Goal: Transaction & Acquisition: Purchase product/service

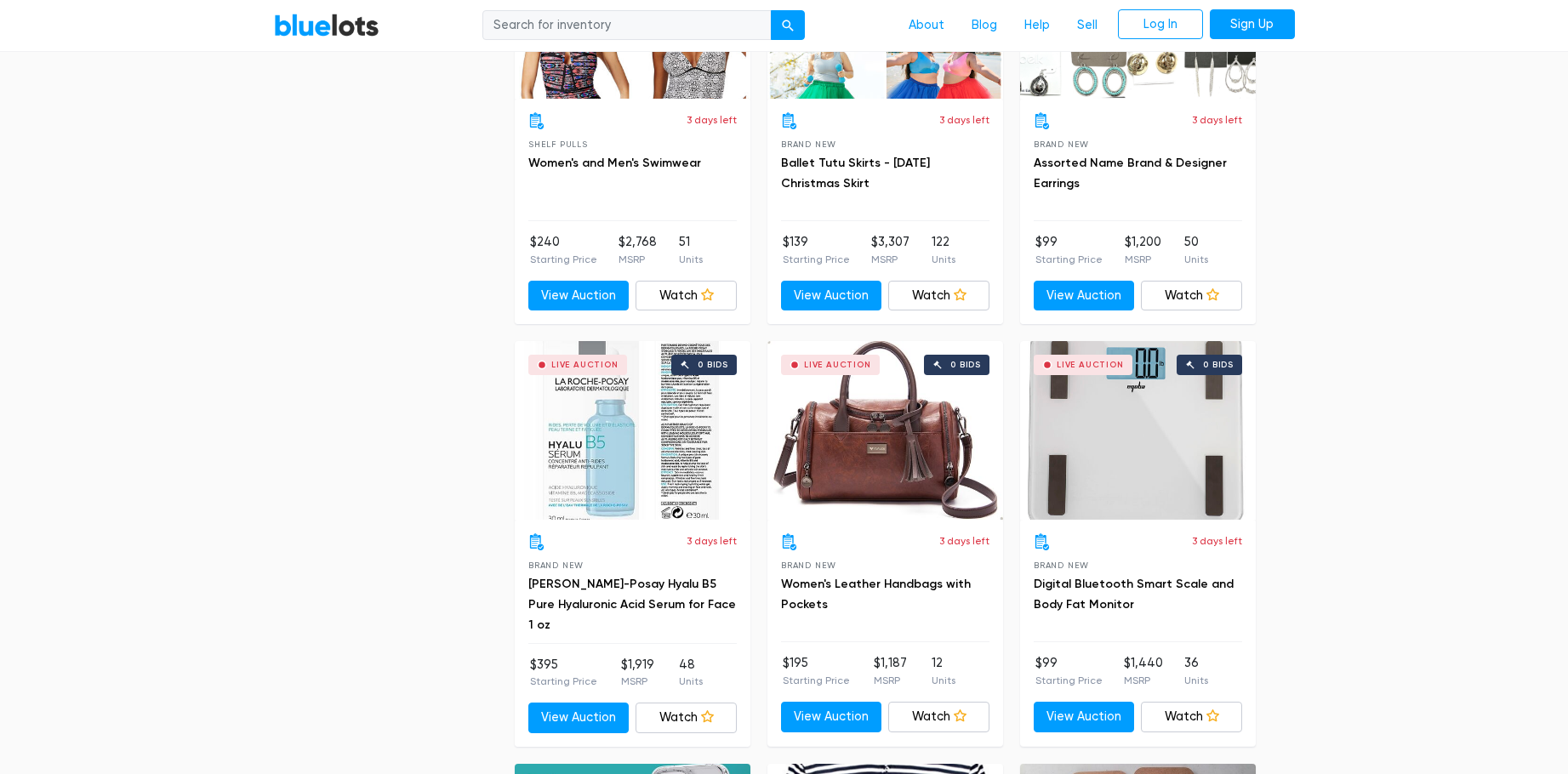
scroll to position [7351, 0]
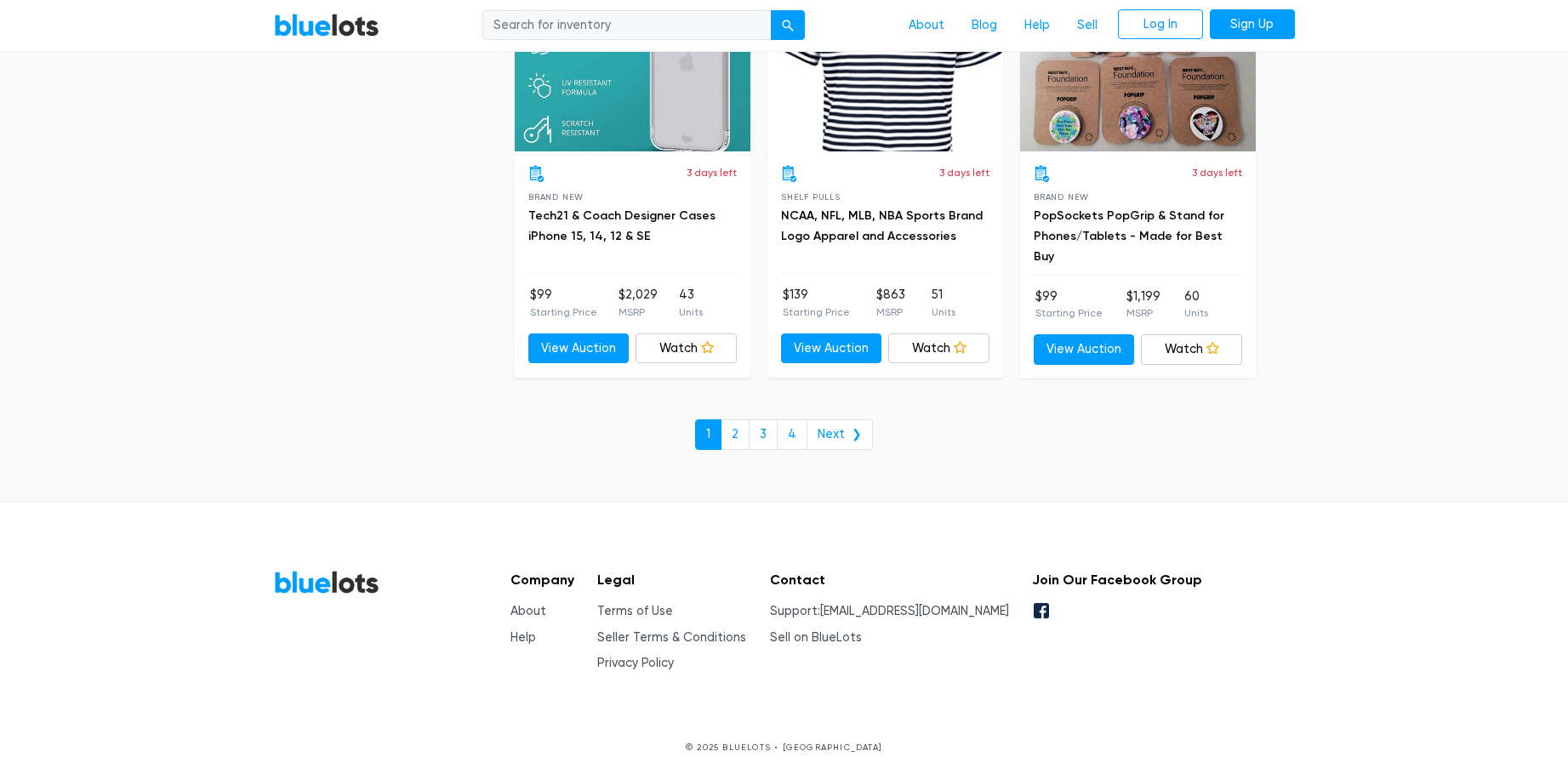
click at [516, 633] on link "Help" at bounding box center [523, 637] width 25 height 15
click at [512, 605] on link "About" at bounding box center [528, 610] width 36 height 15
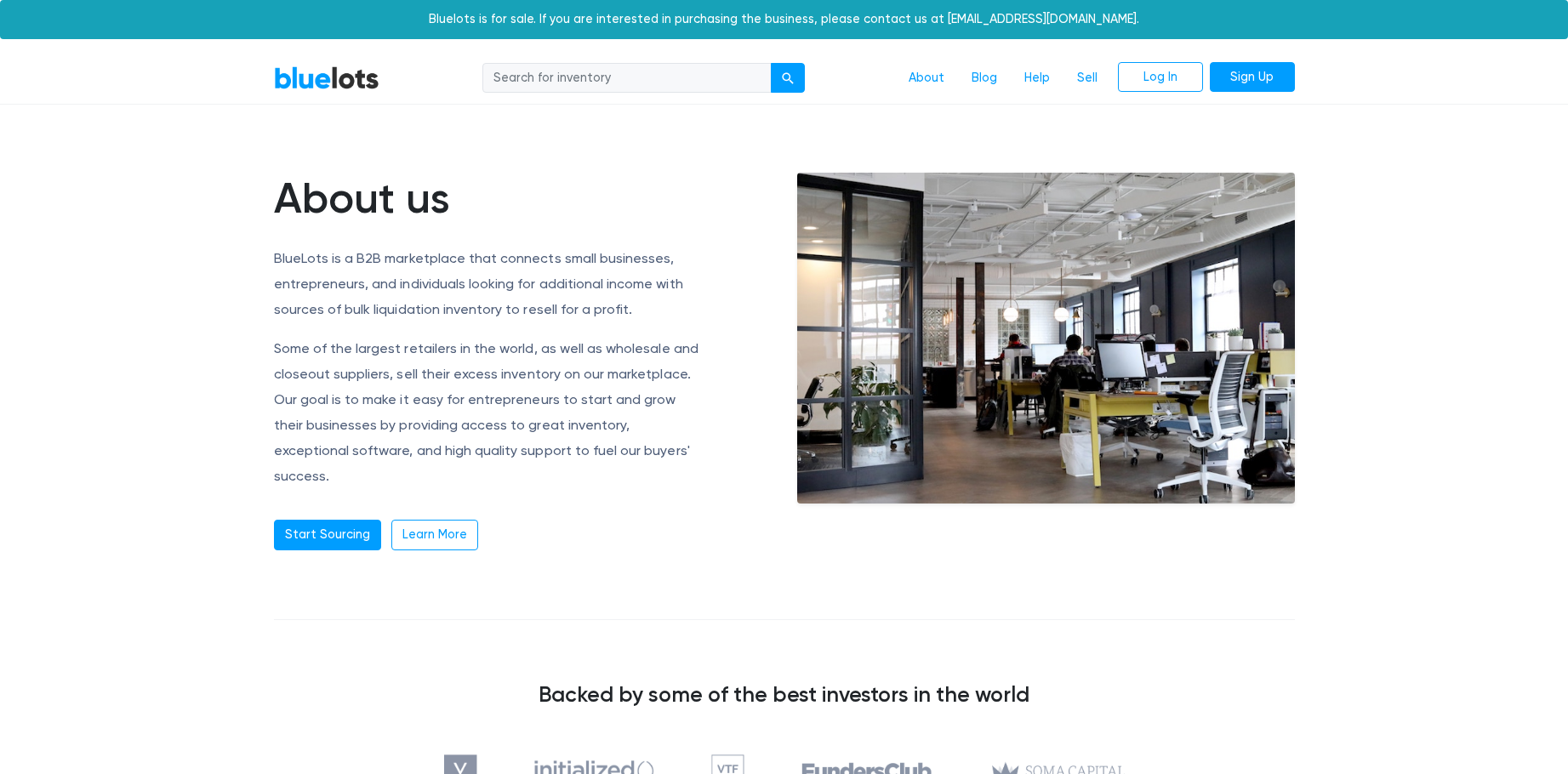
click at [990, 80] on link "Blog" at bounding box center [984, 78] width 52 height 32
click at [322, 86] on link "BlueLots" at bounding box center [326, 77] width 106 height 24
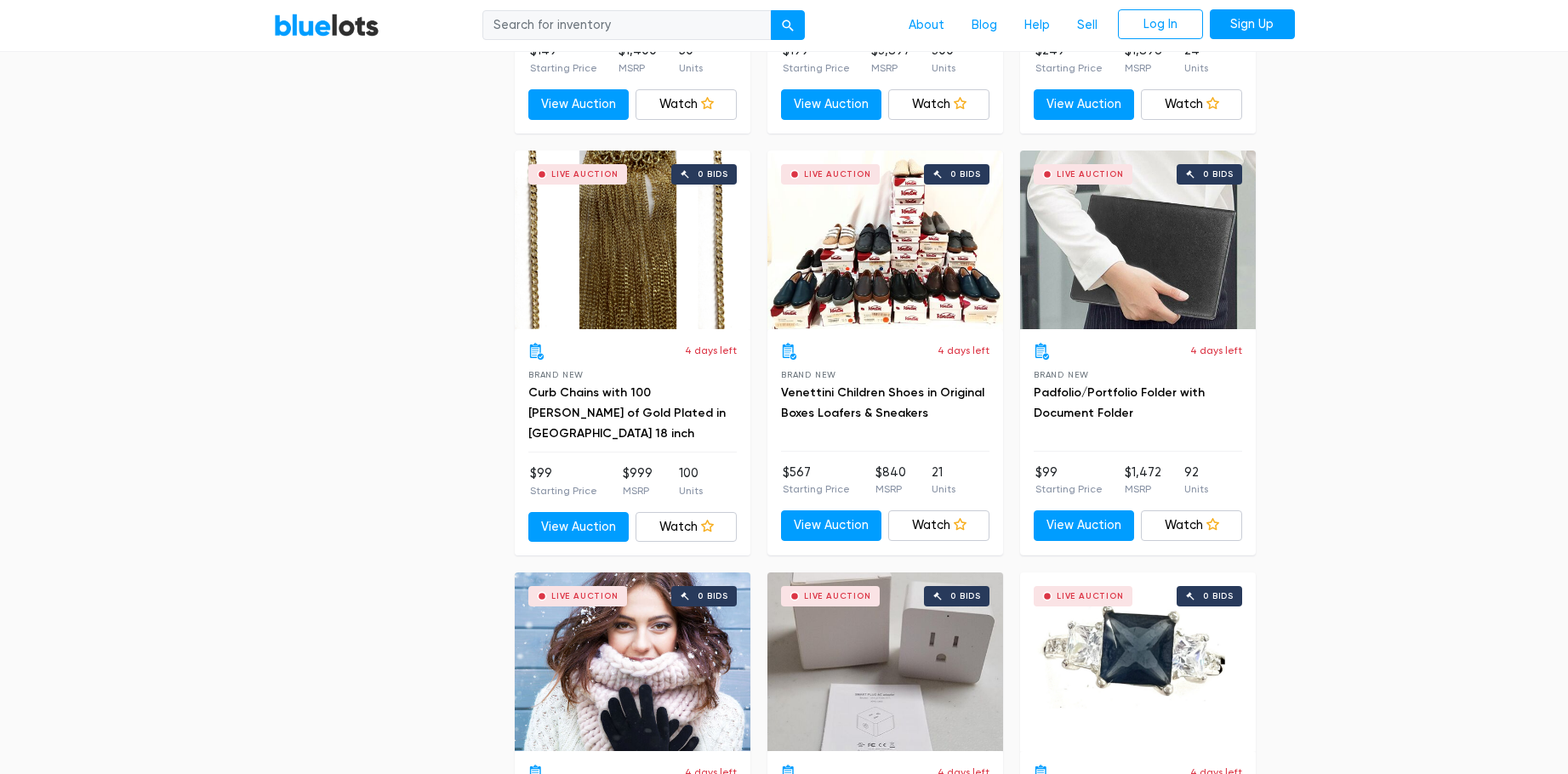
scroll to position [3911, 0]
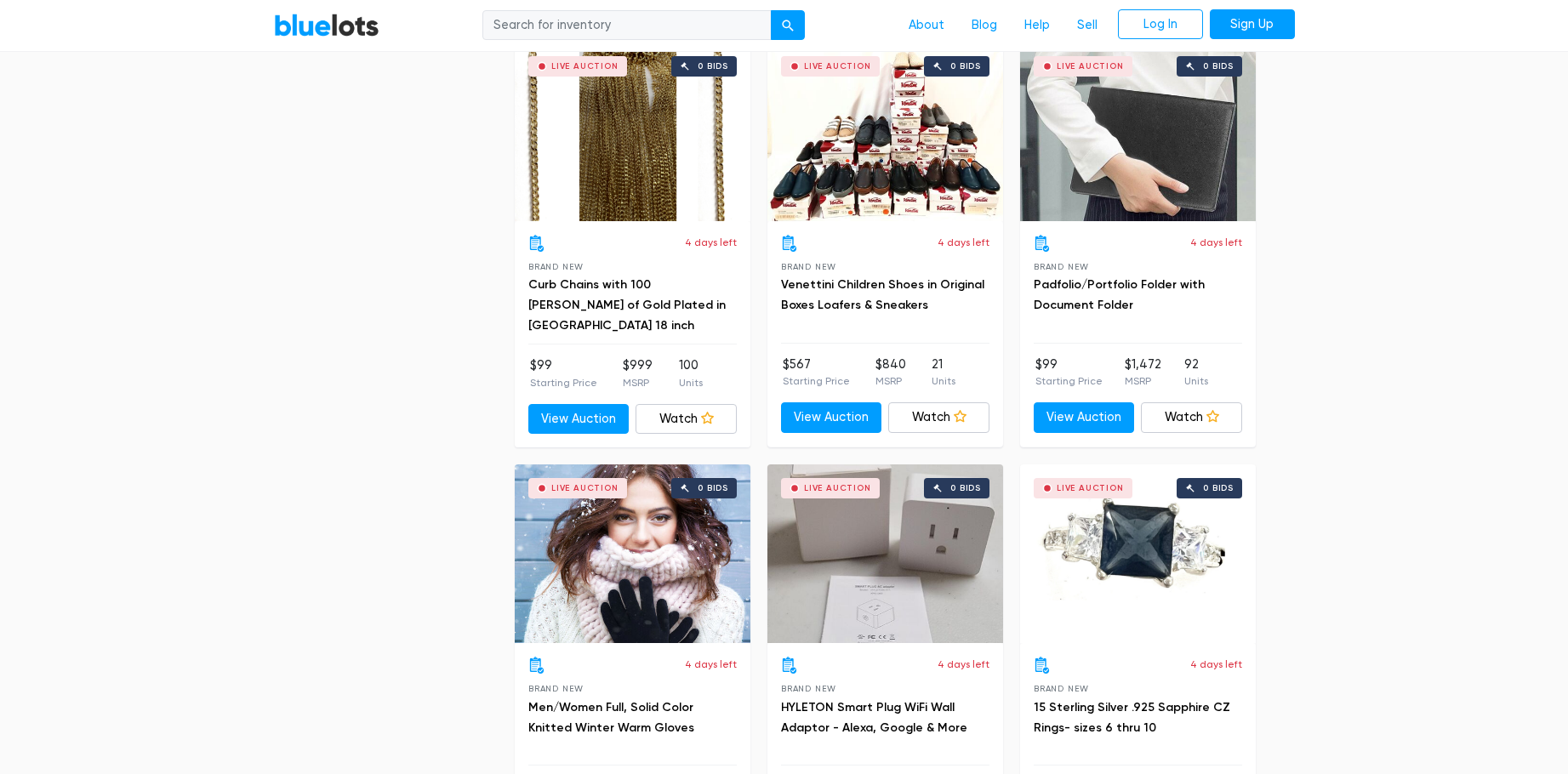
click at [844, 592] on div "Live Auction 0 bids" at bounding box center [885, 554] width 236 height 178
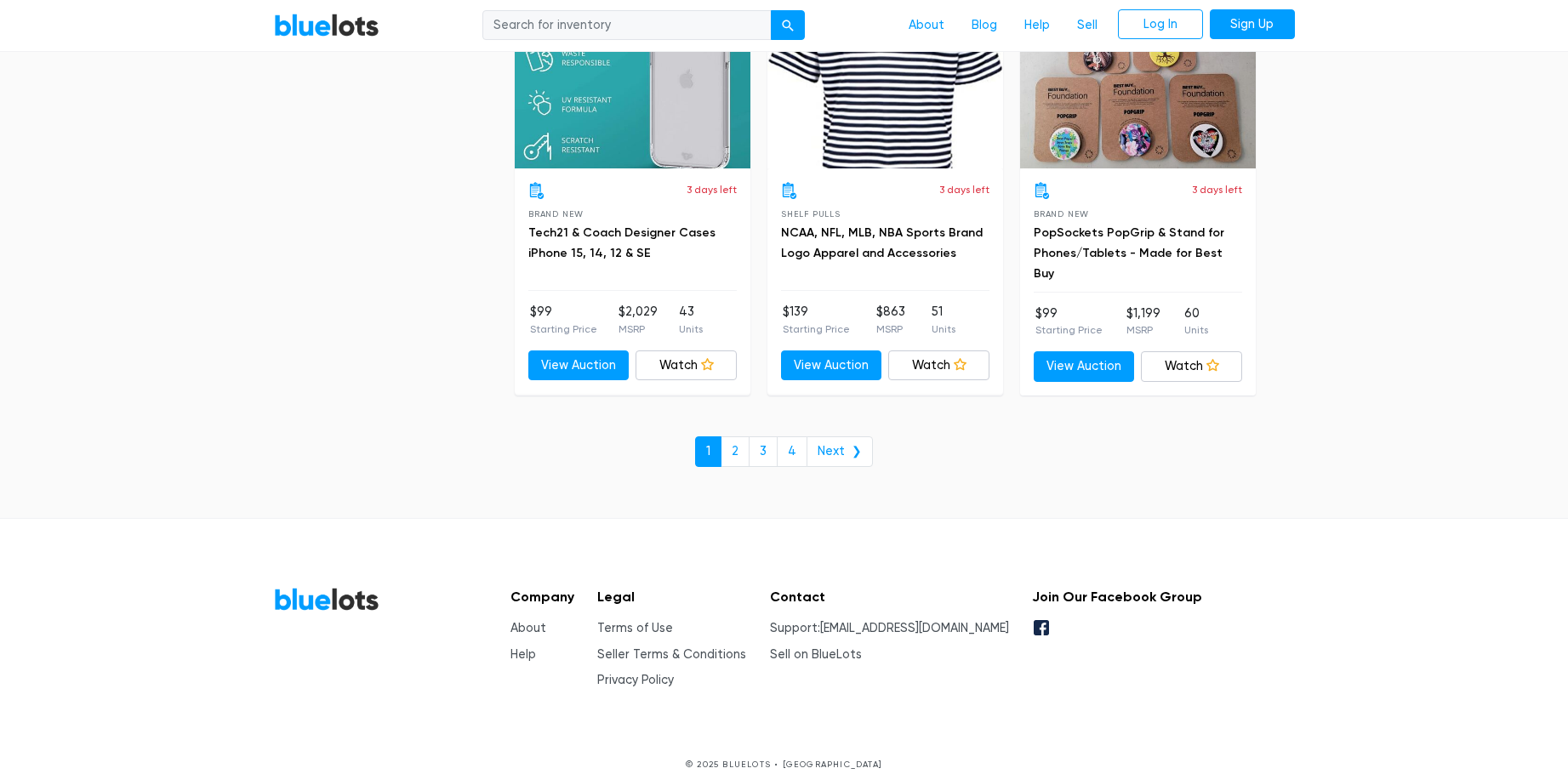
scroll to position [7351, 0]
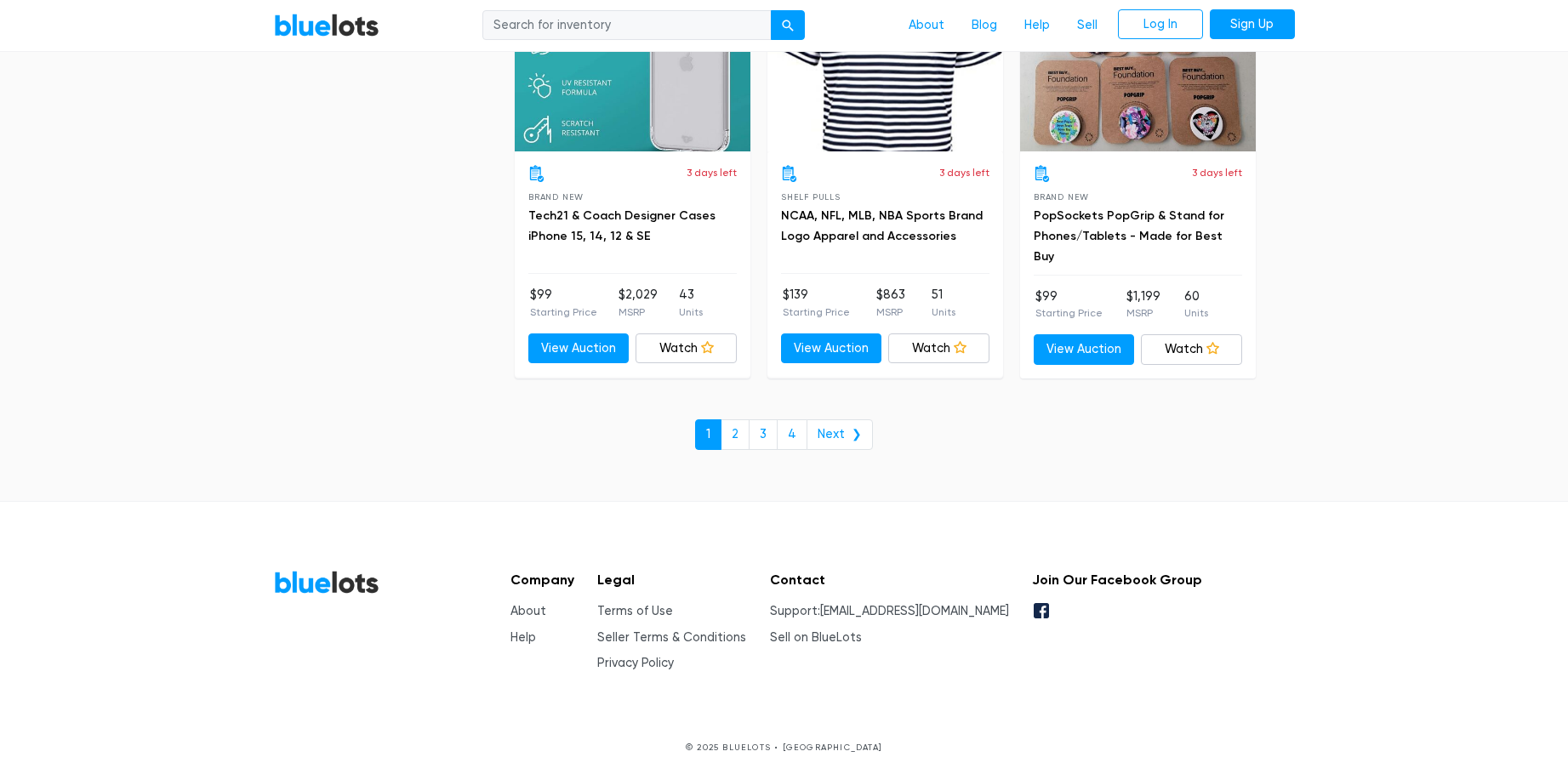
click at [849, 424] on link "Next ❯" at bounding box center [839, 435] width 66 height 31
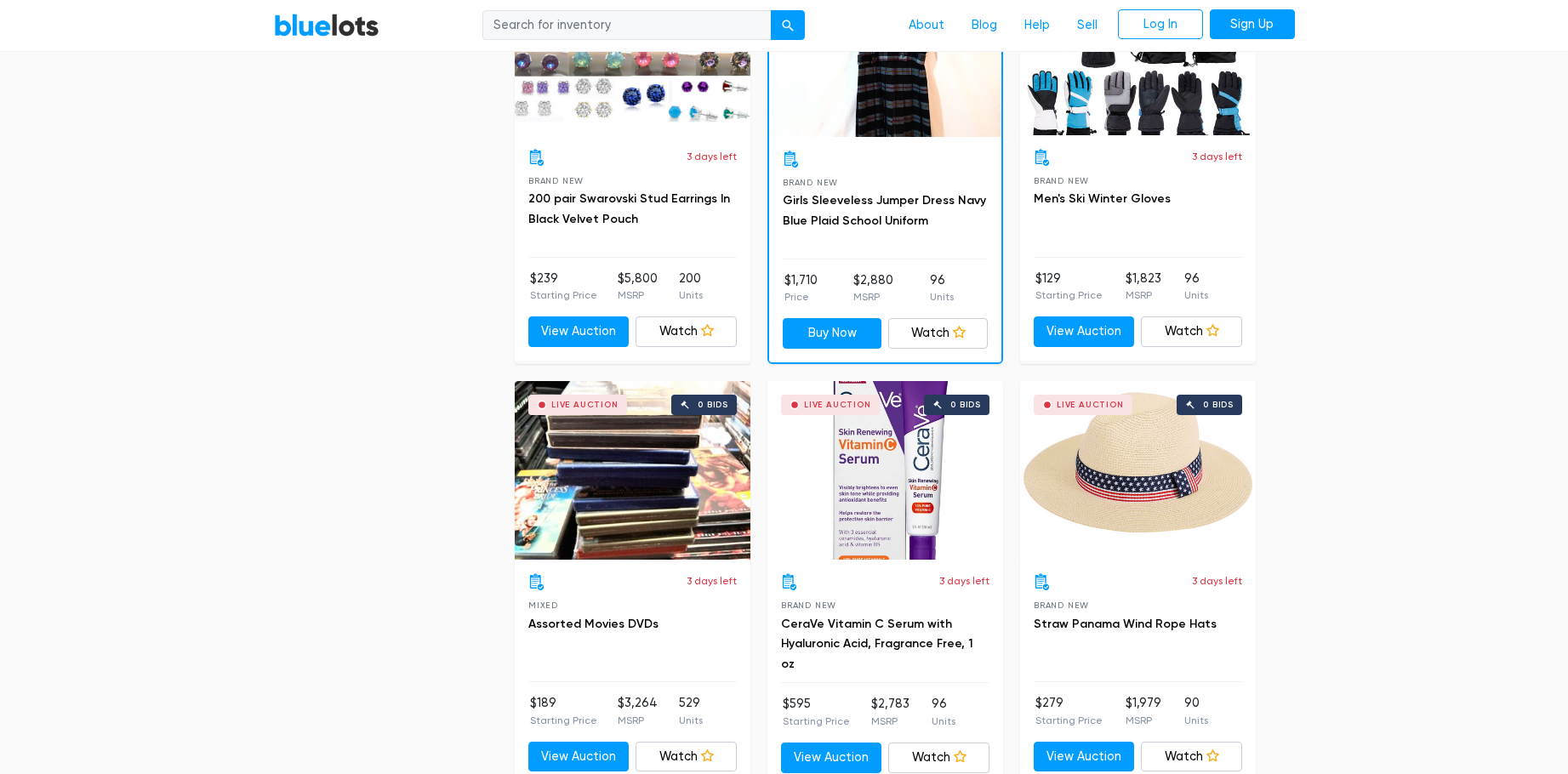
scroll to position [6958, 0]
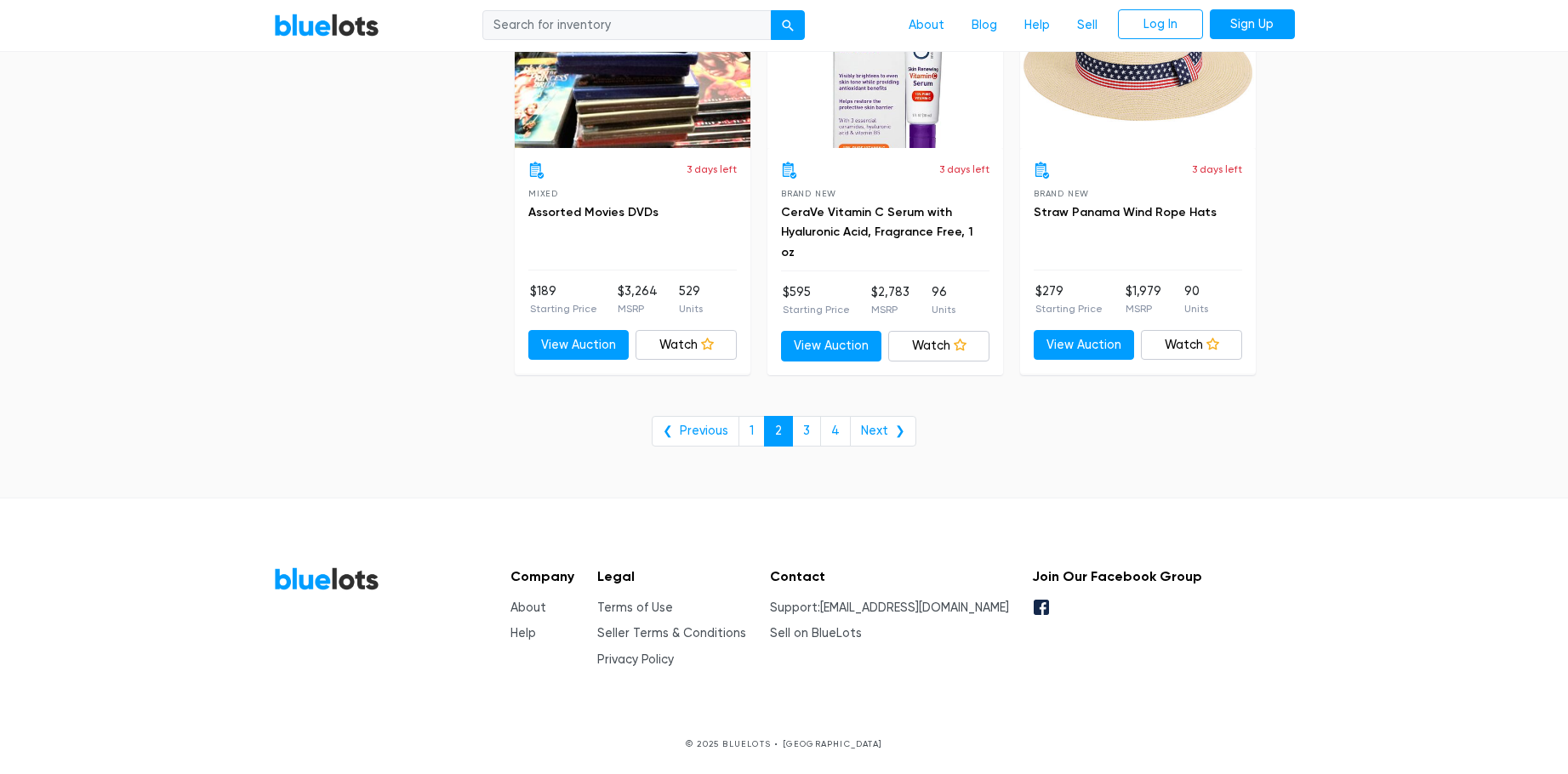
click at [872, 431] on link "Next ❯" at bounding box center [883, 432] width 66 height 31
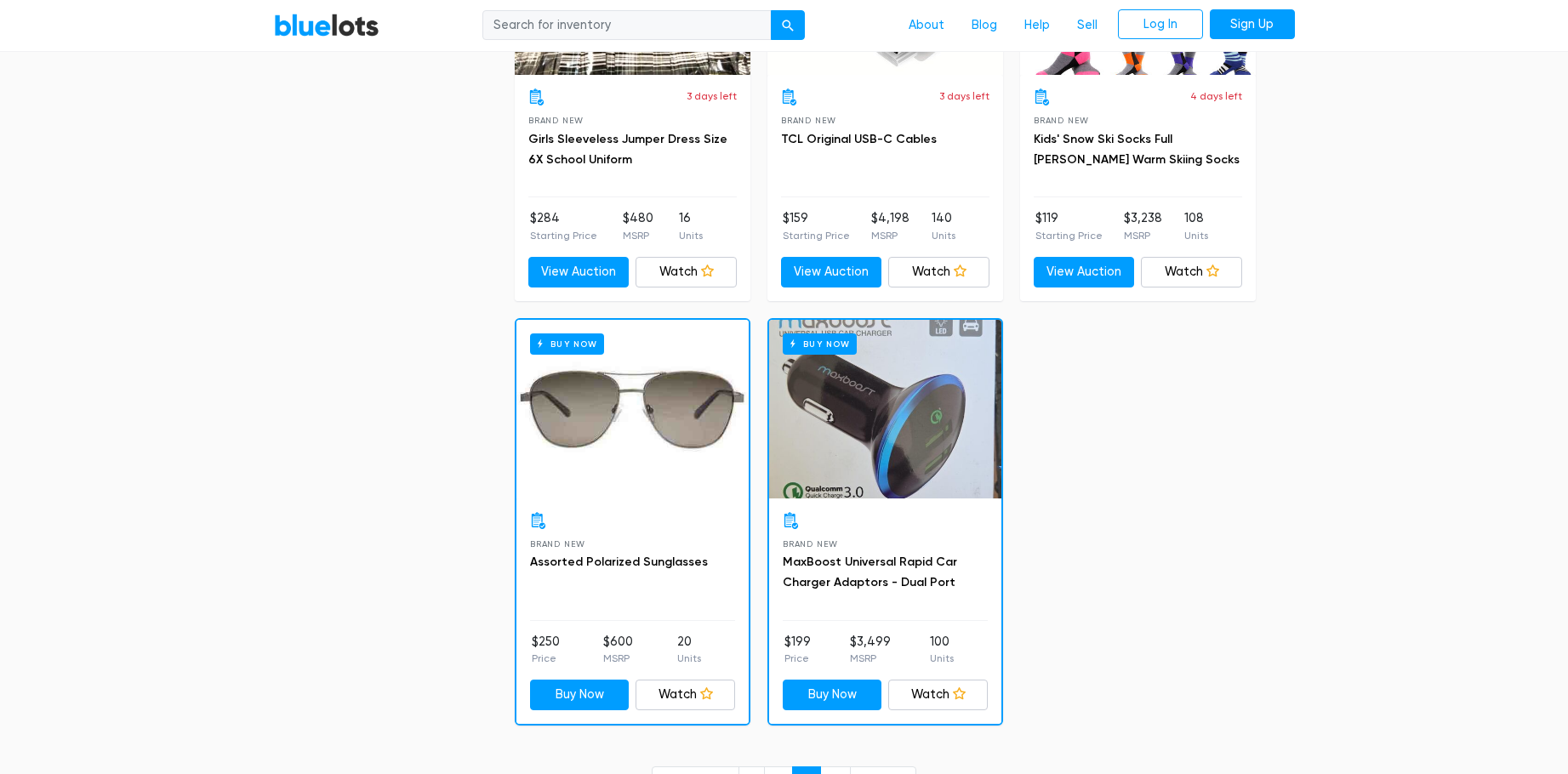
scroll to position [6886, 0]
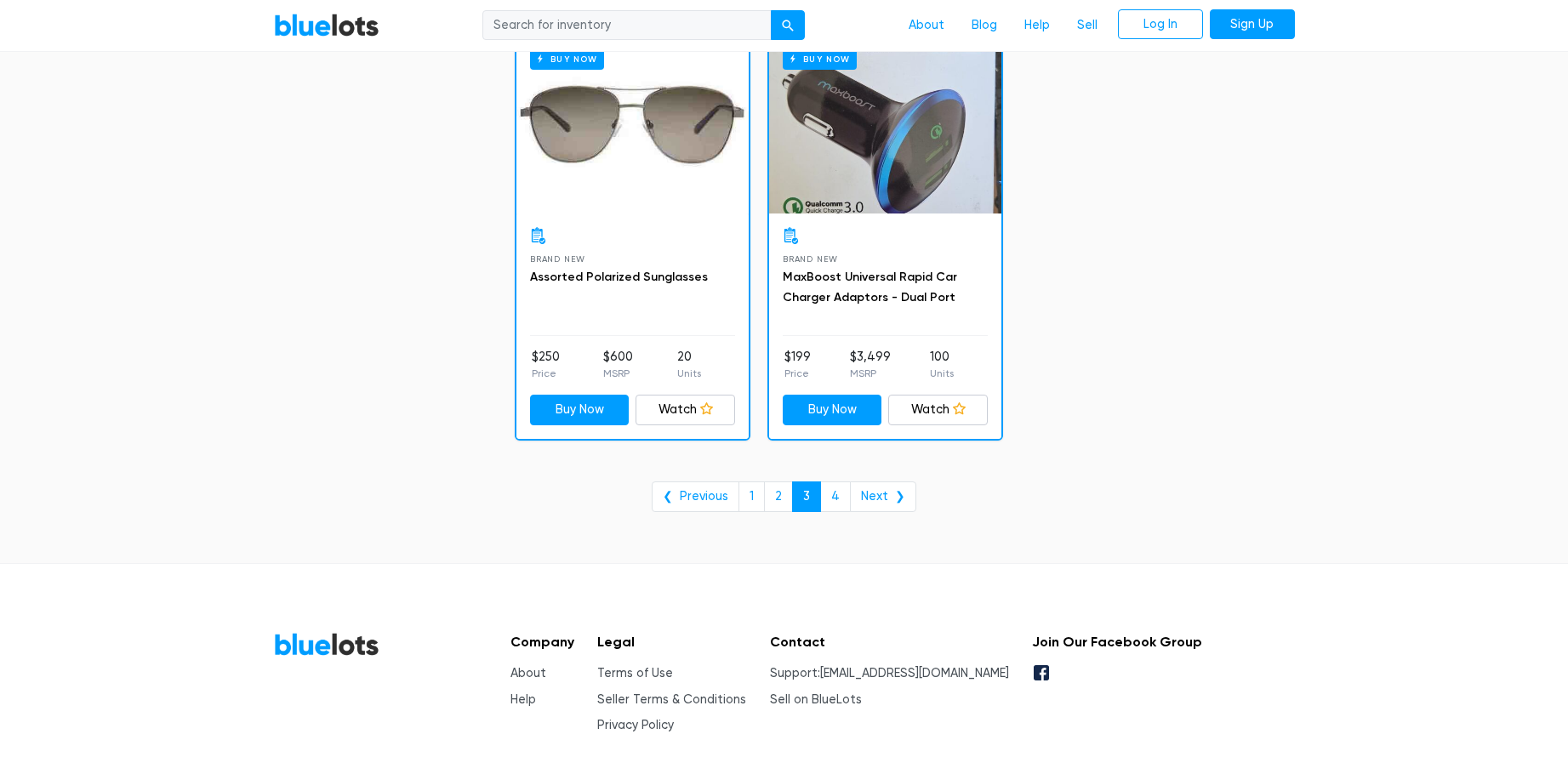
click at [897, 498] on link "Next ❯" at bounding box center [883, 497] width 66 height 31
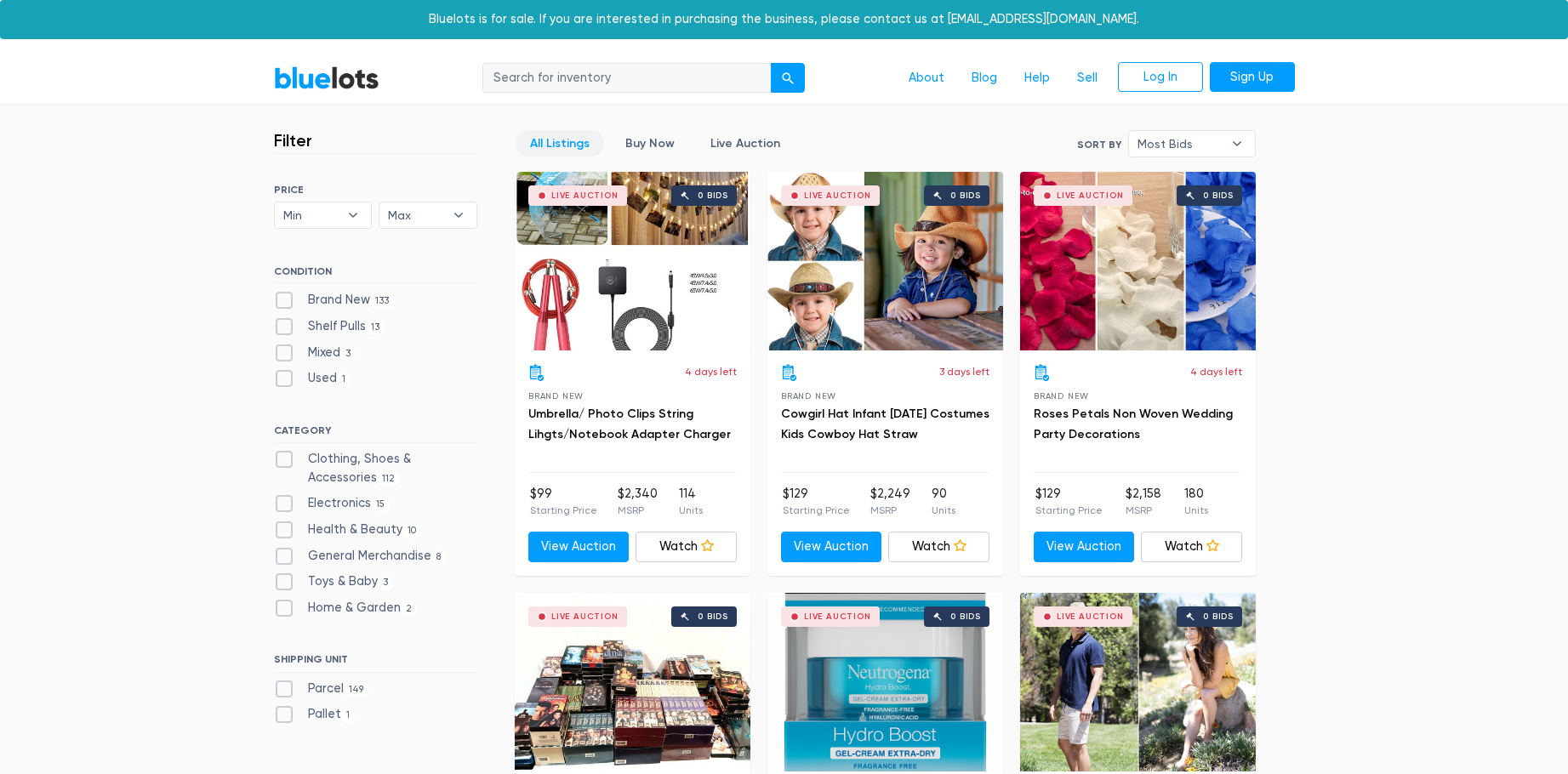
click at [337, 76] on link "BlueLots" at bounding box center [326, 77] width 106 height 24
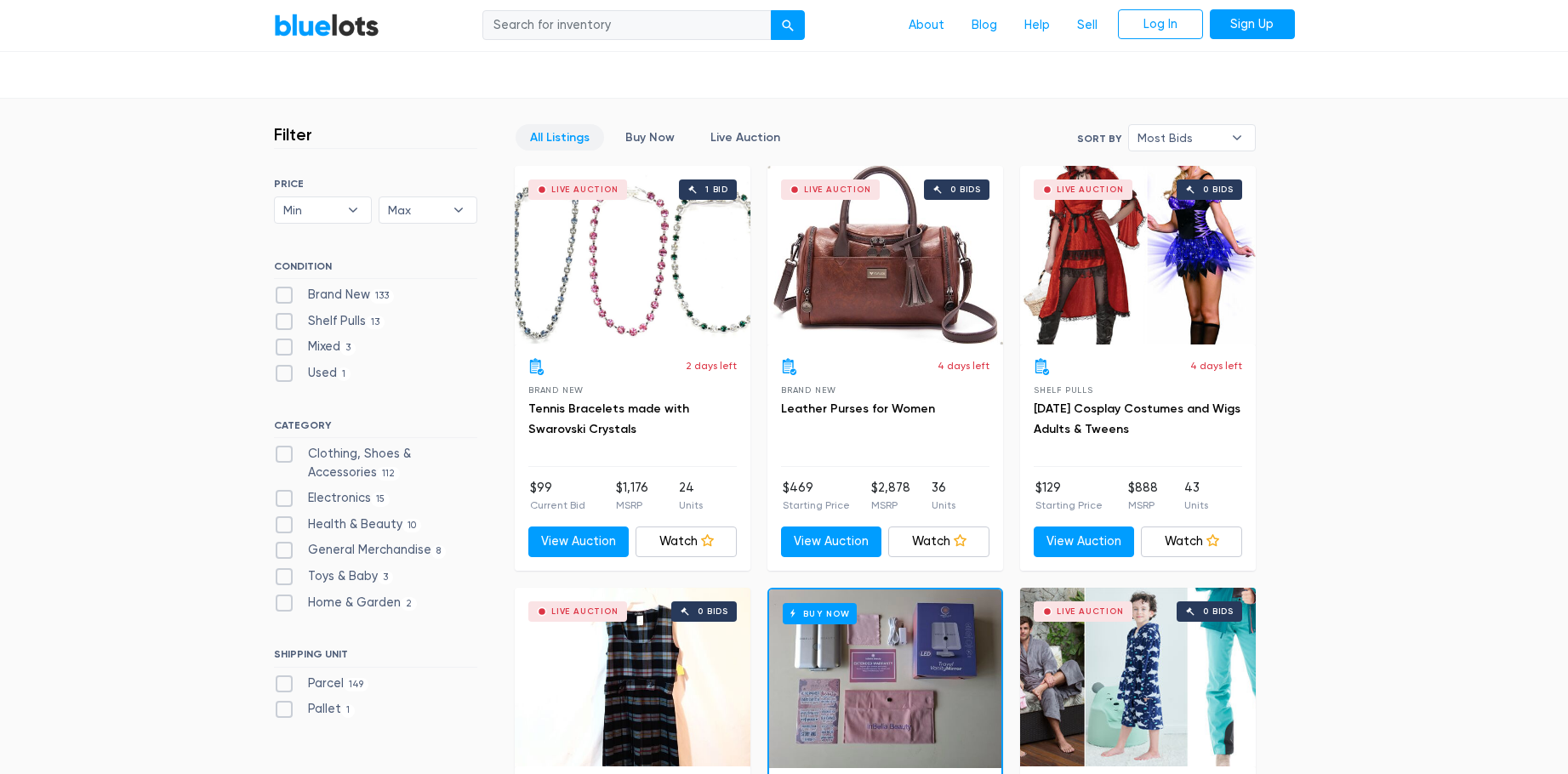
scroll to position [510, 0]
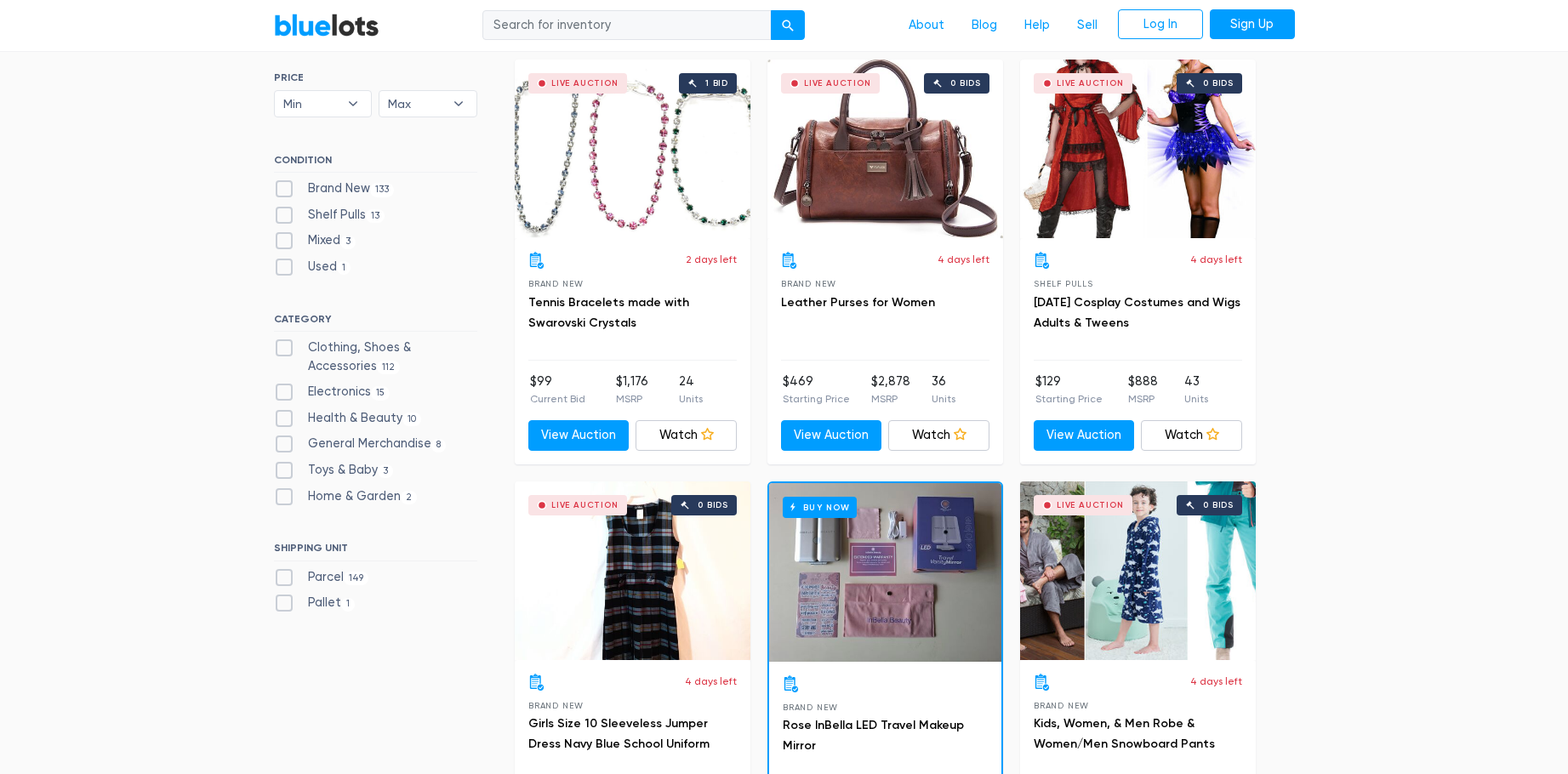
click at [289, 188] on label "Brand New 133" at bounding box center [334, 188] width 120 height 18
click at [285, 188] on New"] "Brand New 133" at bounding box center [278, 184] width 11 height 11
checkbox New"] "true"
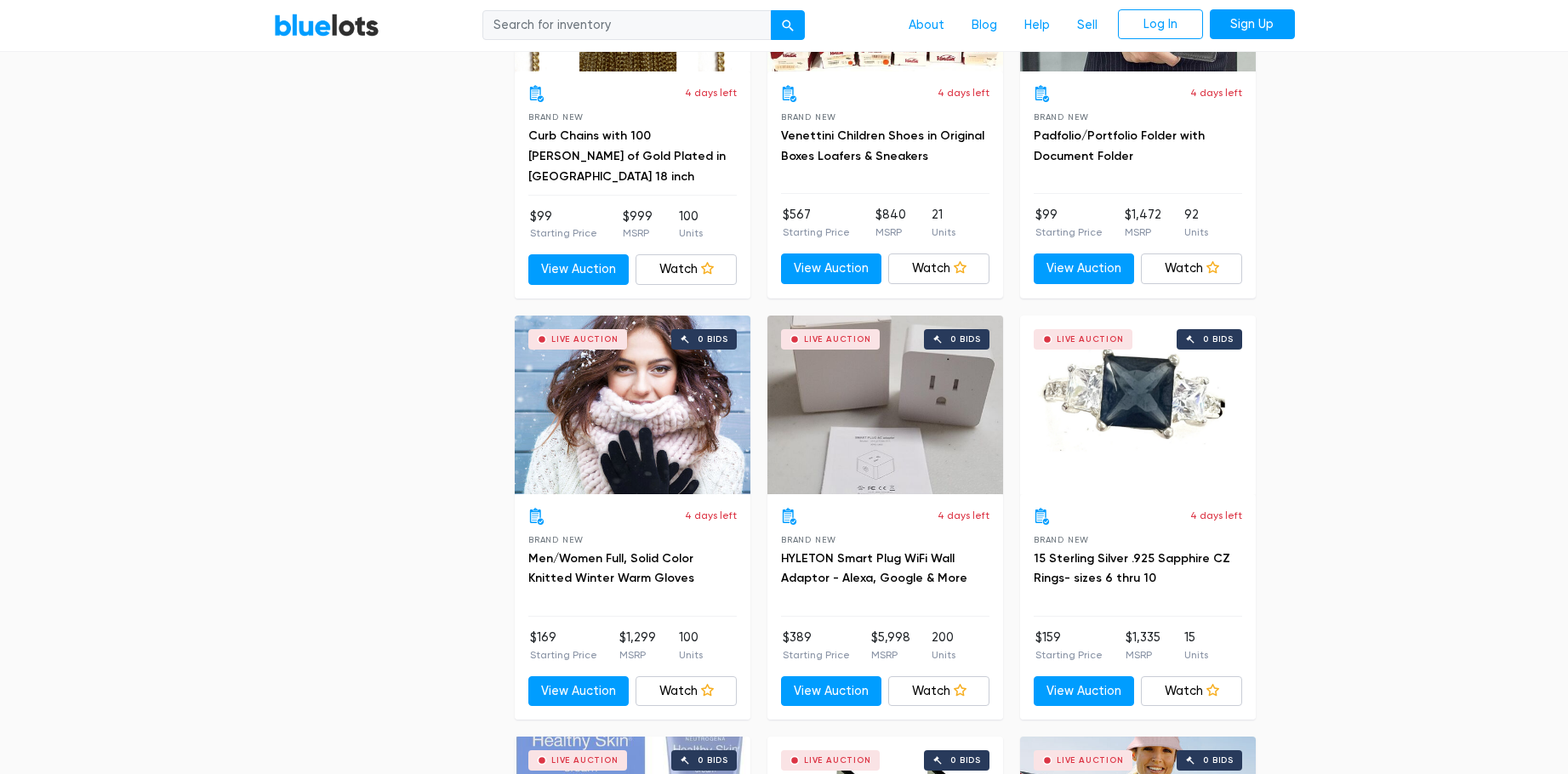
scroll to position [3944, 0]
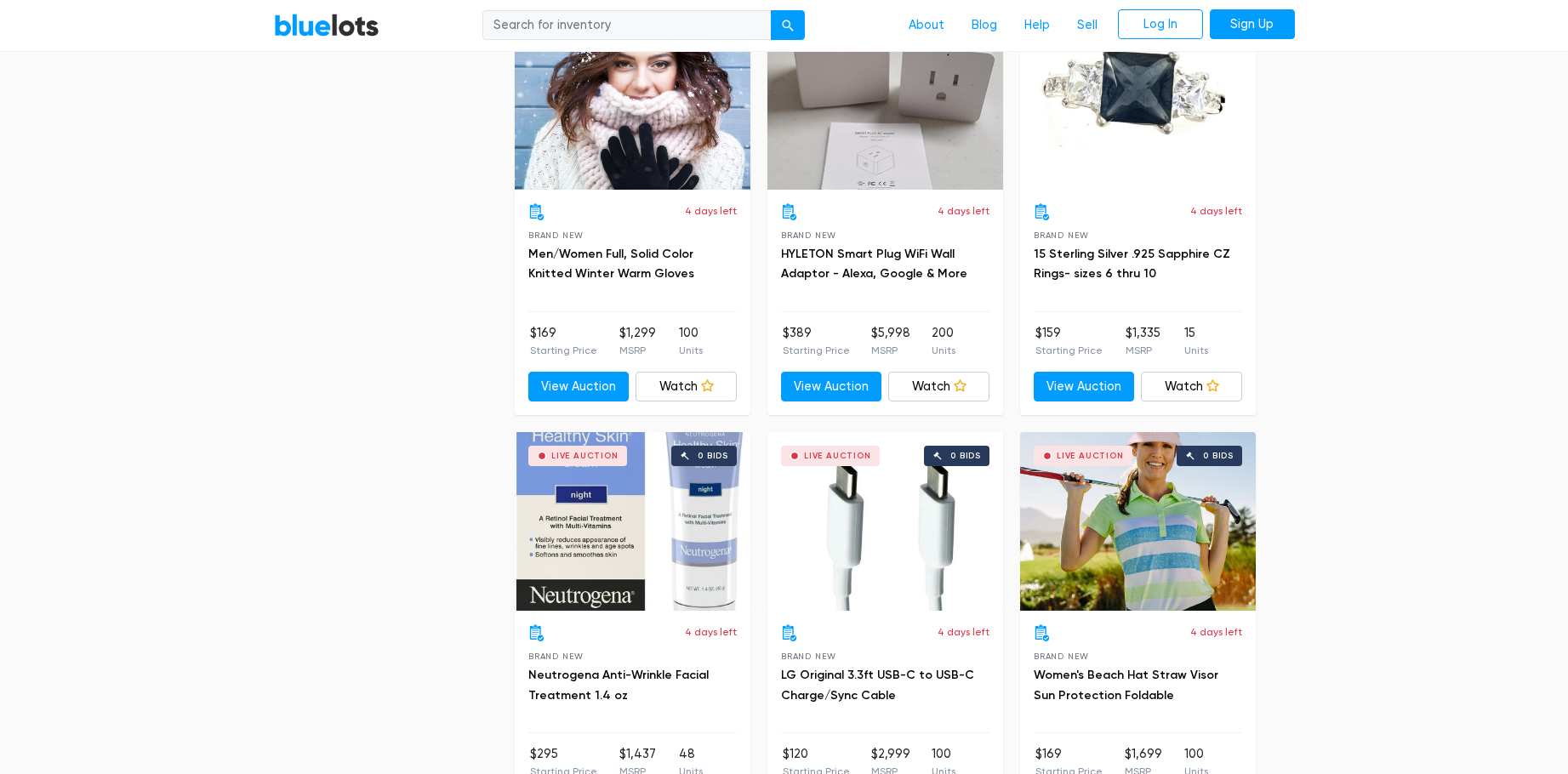
click at [784, 250] on link "HYLETON Smart Plug WiFi Wall Adaptor - Alexa, Google & More" at bounding box center [874, 264] width 186 height 35
click at [865, 127] on div "Live Auction 0 bids" at bounding box center [885, 100] width 236 height 178
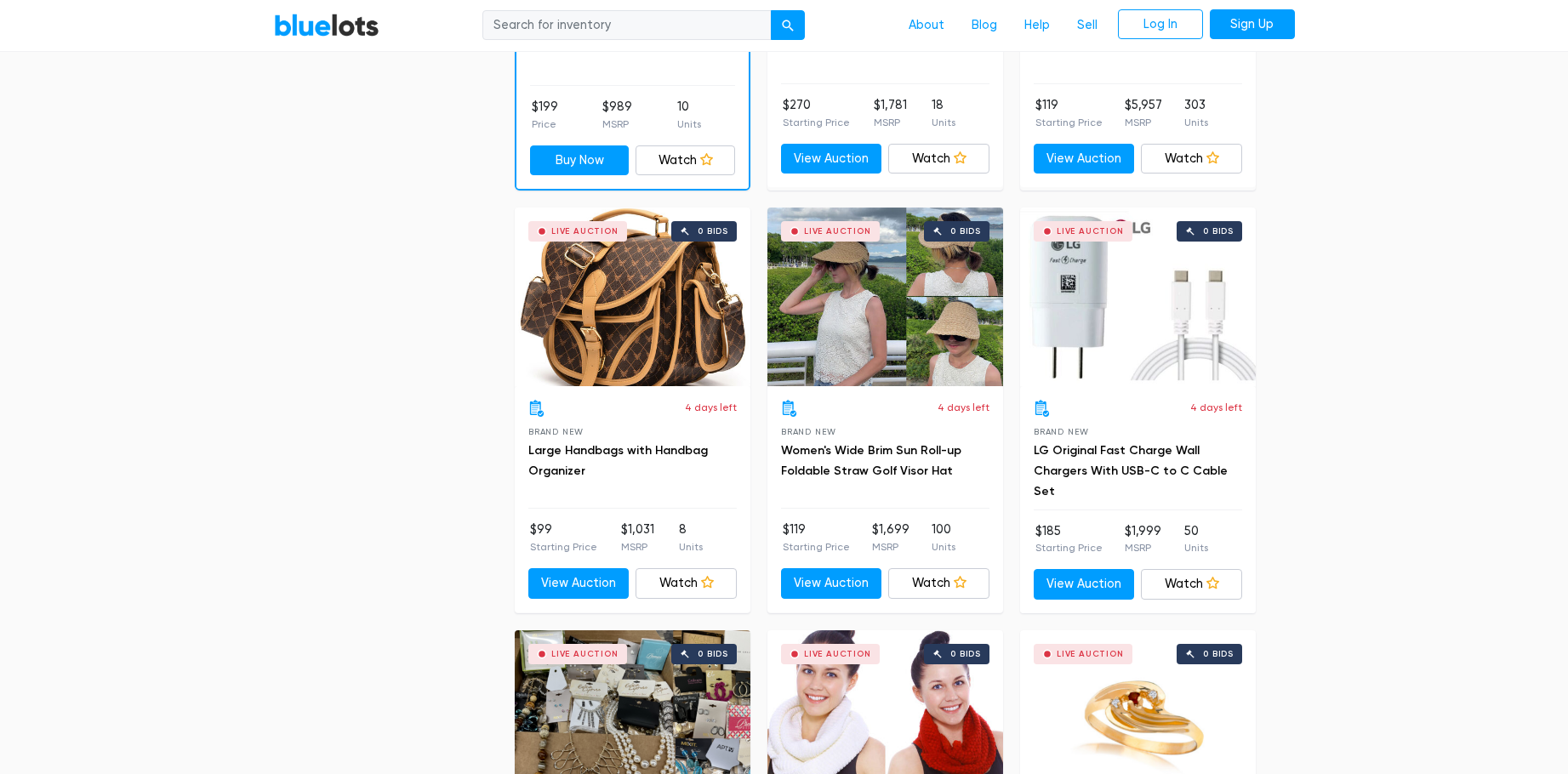
scroll to position [1903, 0]
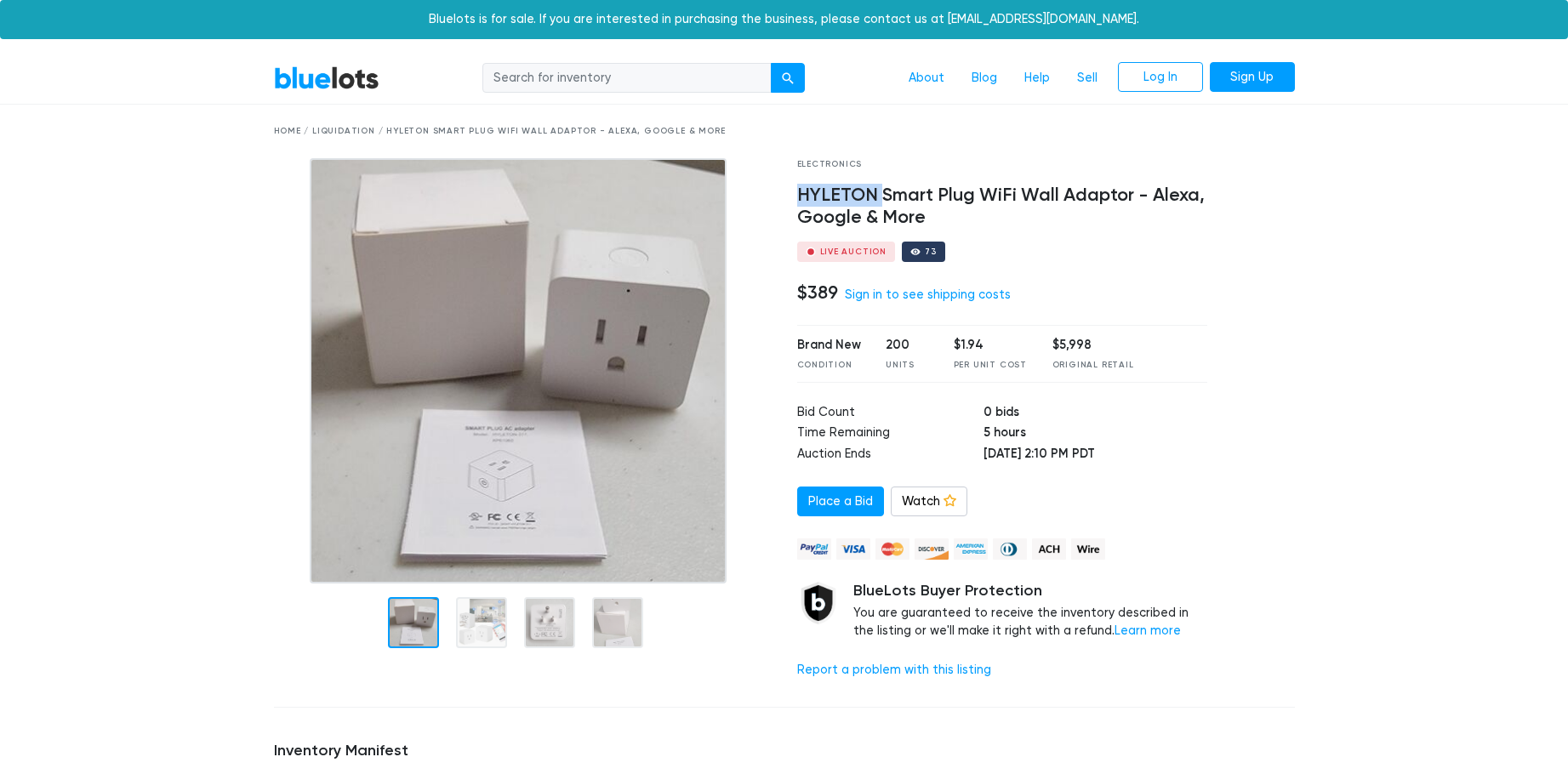
drag, startPoint x: 800, startPoint y: 189, endPoint x: 884, endPoint y: 189, distance: 84.0
click at [884, 189] on h4 "HYLETON Smart Plug WiFi Wall Adaptor - Alexa, Google & More" at bounding box center [1001, 207] width 410 height 45
copy h4 "HYLETON"
click at [906, 196] on h4 "HYLETON Smart Plug WiFi Wall Adaptor - Alexa, Google & More" at bounding box center [1001, 207] width 410 height 45
drag, startPoint x: 800, startPoint y: 196, endPoint x: 1130, endPoint y: 195, distance: 330.0
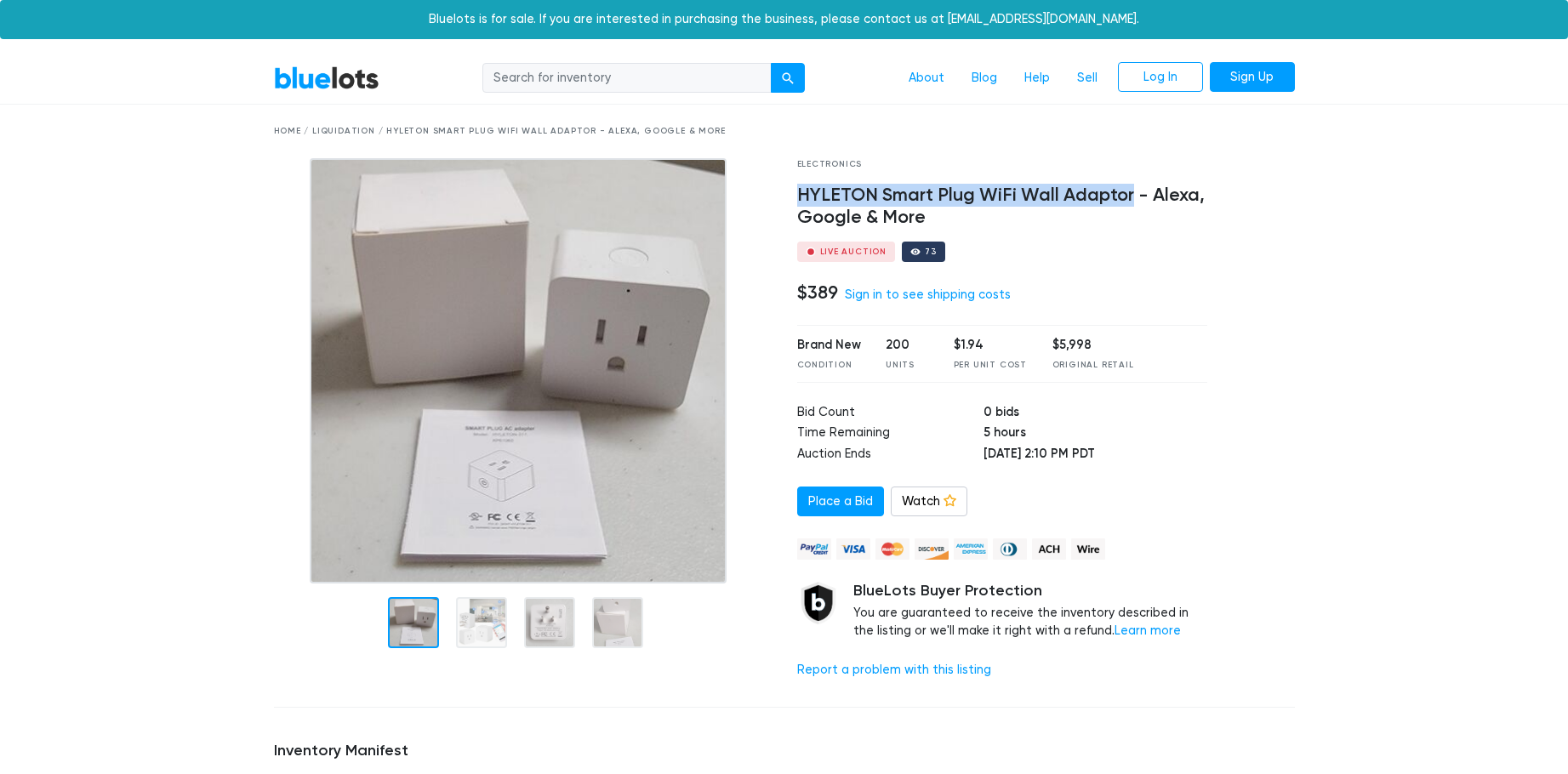
click at [1130, 195] on h4 "HYLETON Smart Plug WiFi Wall Adaptor - Alexa, Google & More" at bounding box center [1001, 207] width 410 height 45
copy h4 "HYLETON Smart Plug WiFi Wall Adaptor"
click at [1300, 526] on div at bounding box center [1263, 425] width 87 height 534
click at [1214, 305] on div "Electronics HYLETON Smart Plug WiFi Wall Adaptor - Alexa, Google & More Live Au…" at bounding box center [1002, 425] width 437 height 534
click at [1277, 332] on div at bounding box center [1263, 425] width 87 height 534
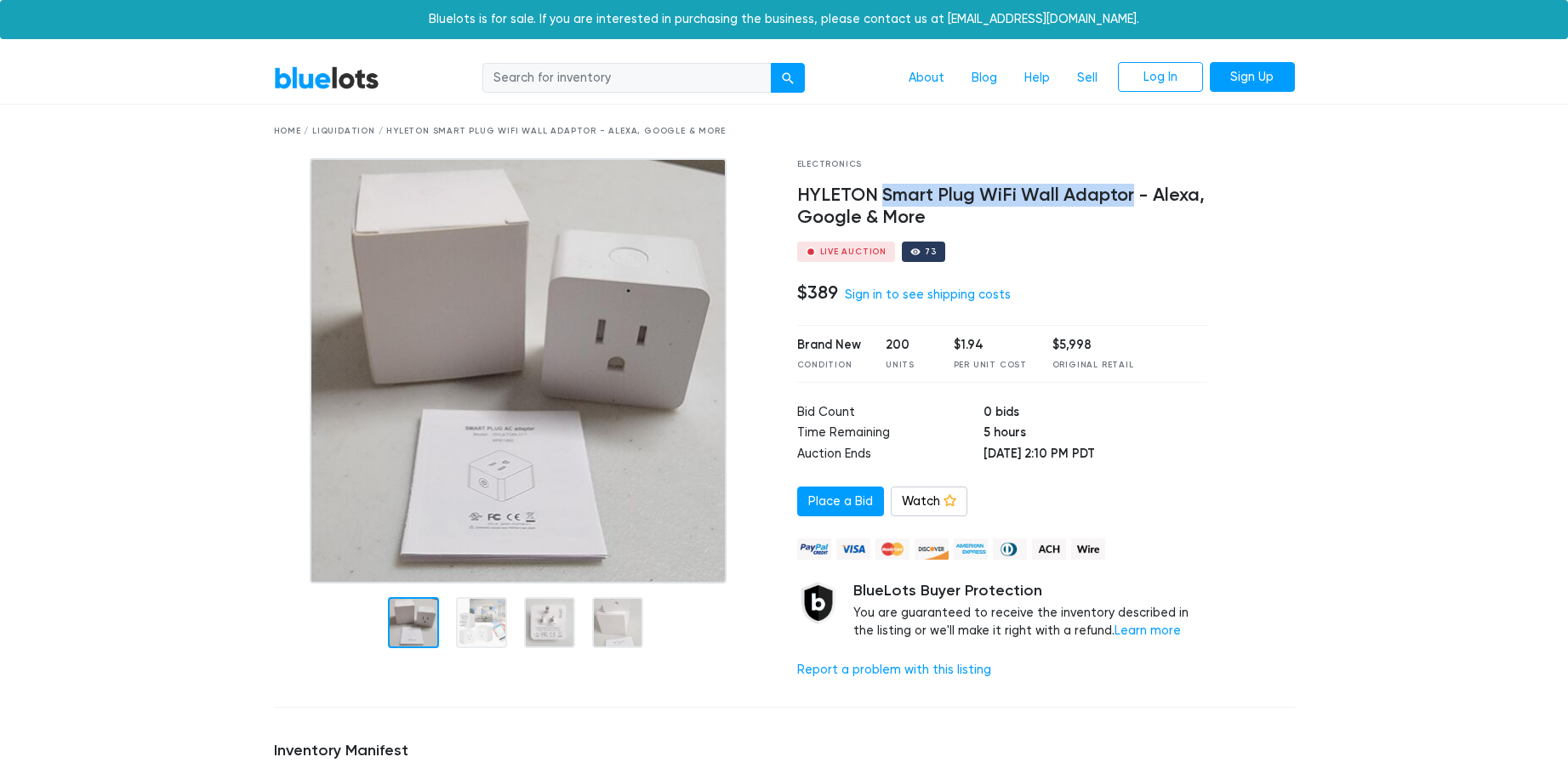
drag, startPoint x: 883, startPoint y: 195, endPoint x: 1129, endPoint y: 188, distance: 246.1
click at [1129, 188] on h4 "HYLETON Smart Plug WiFi Wall Adaptor - Alexa, Google & More" at bounding box center [1001, 207] width 410 height 45
copy h4 "Smart Plug WiFi Wall Adaptor"
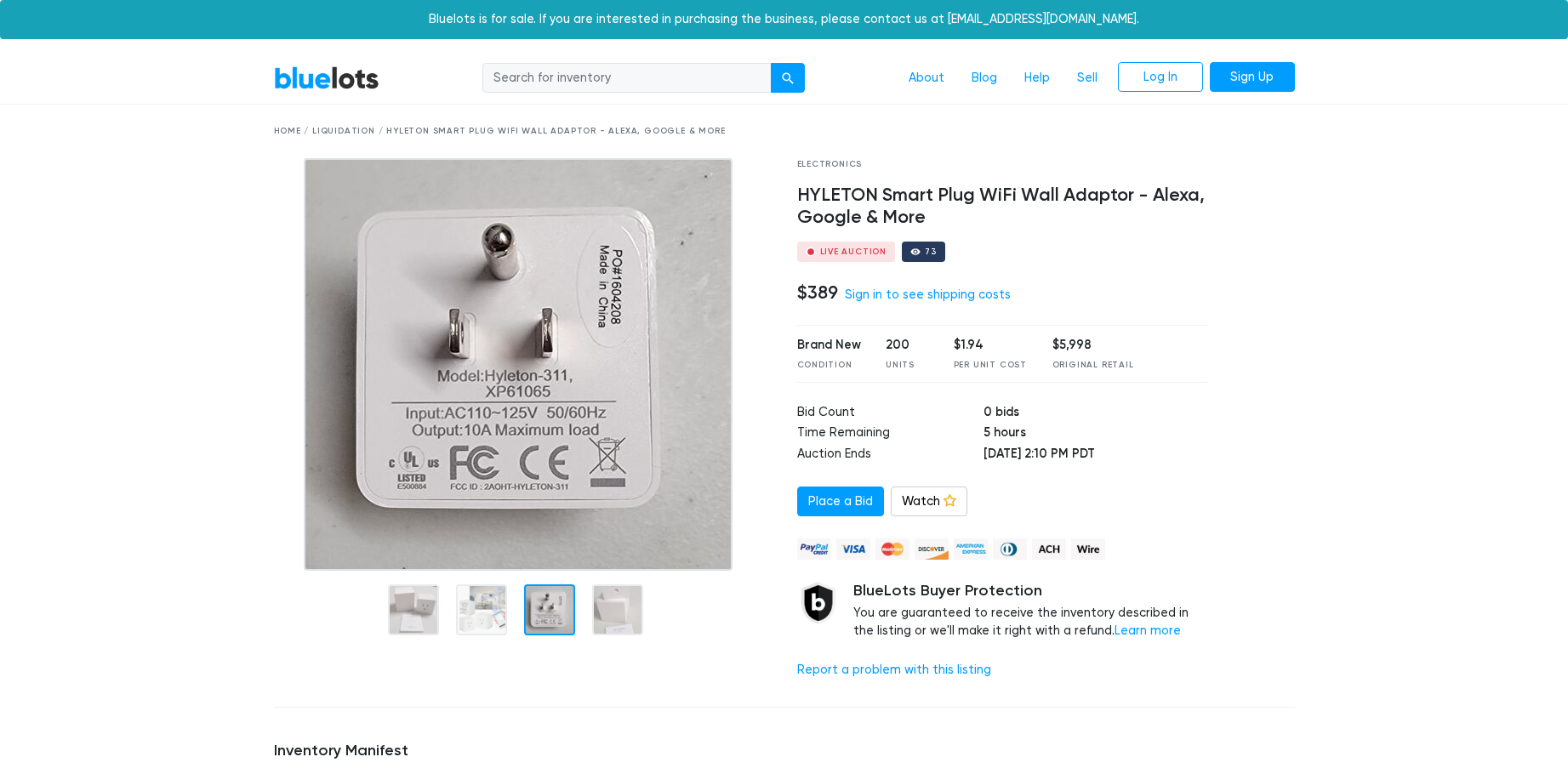
click at [953, 290] on link "Sign in to see shipping costs" at bounding box center [927, 294] width 166 height 15
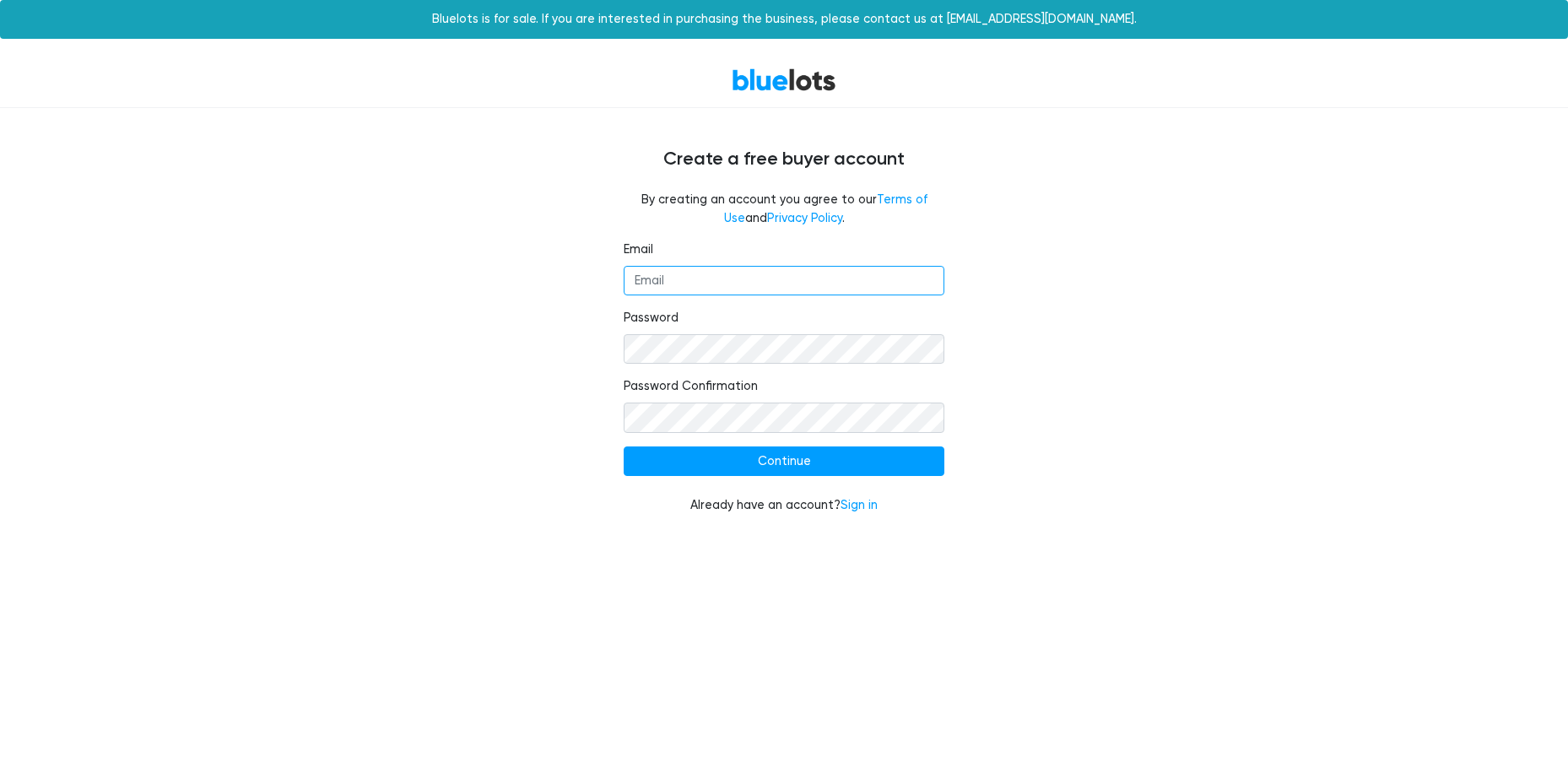
click at [659, 284] on input "Email" at bounding box center [784, 281] width 321 height 31
type input "[EMAIL_ADDRESS][DOMAIN_NAME]"
click at [710, 472] on input "Continue" at bounding box center [784, 462] width 321 height 31
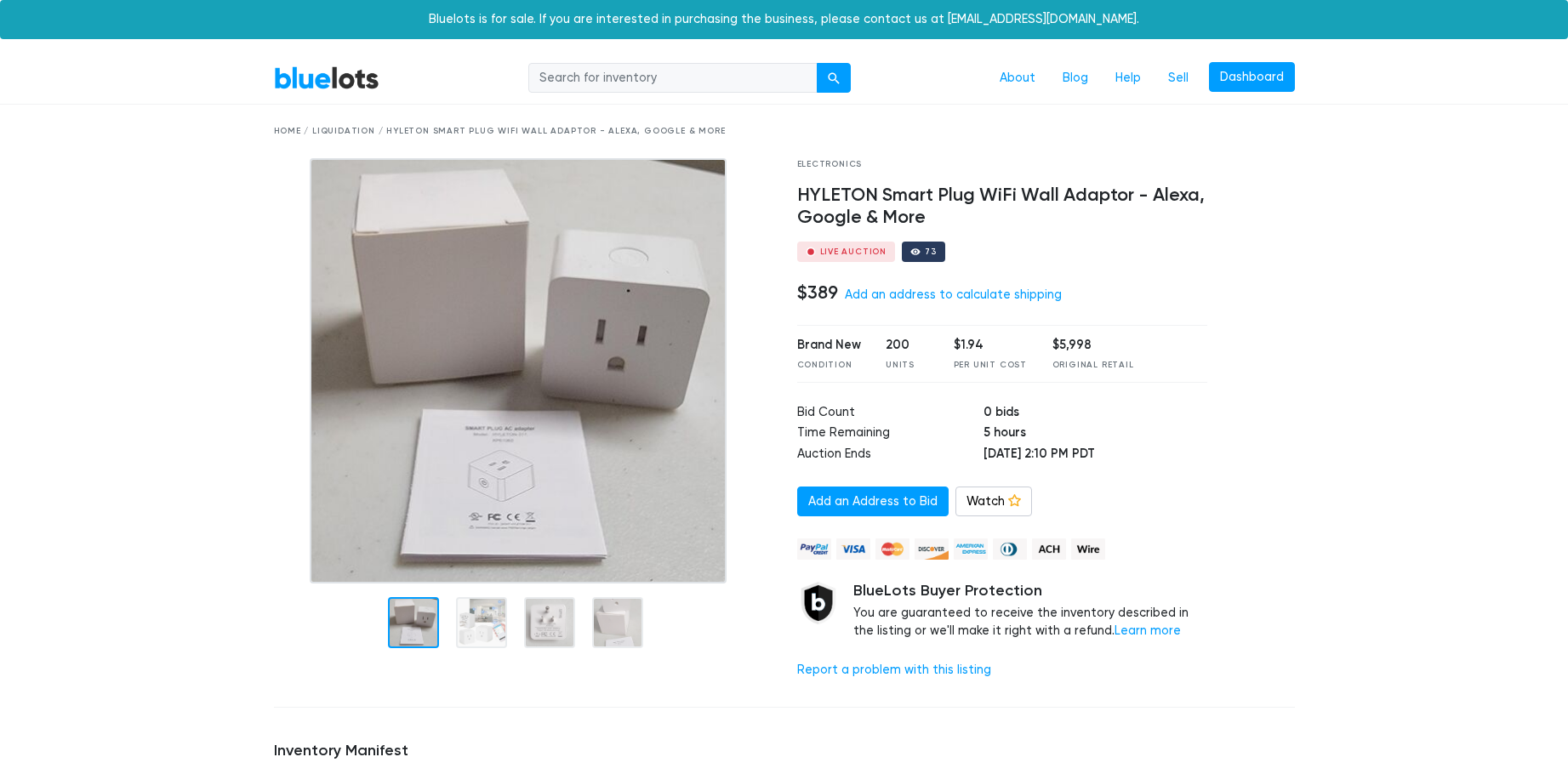
click at [970, 297] on link "Add an address to calculate shipping" at bounding box center [953, 294] width 217 height 15
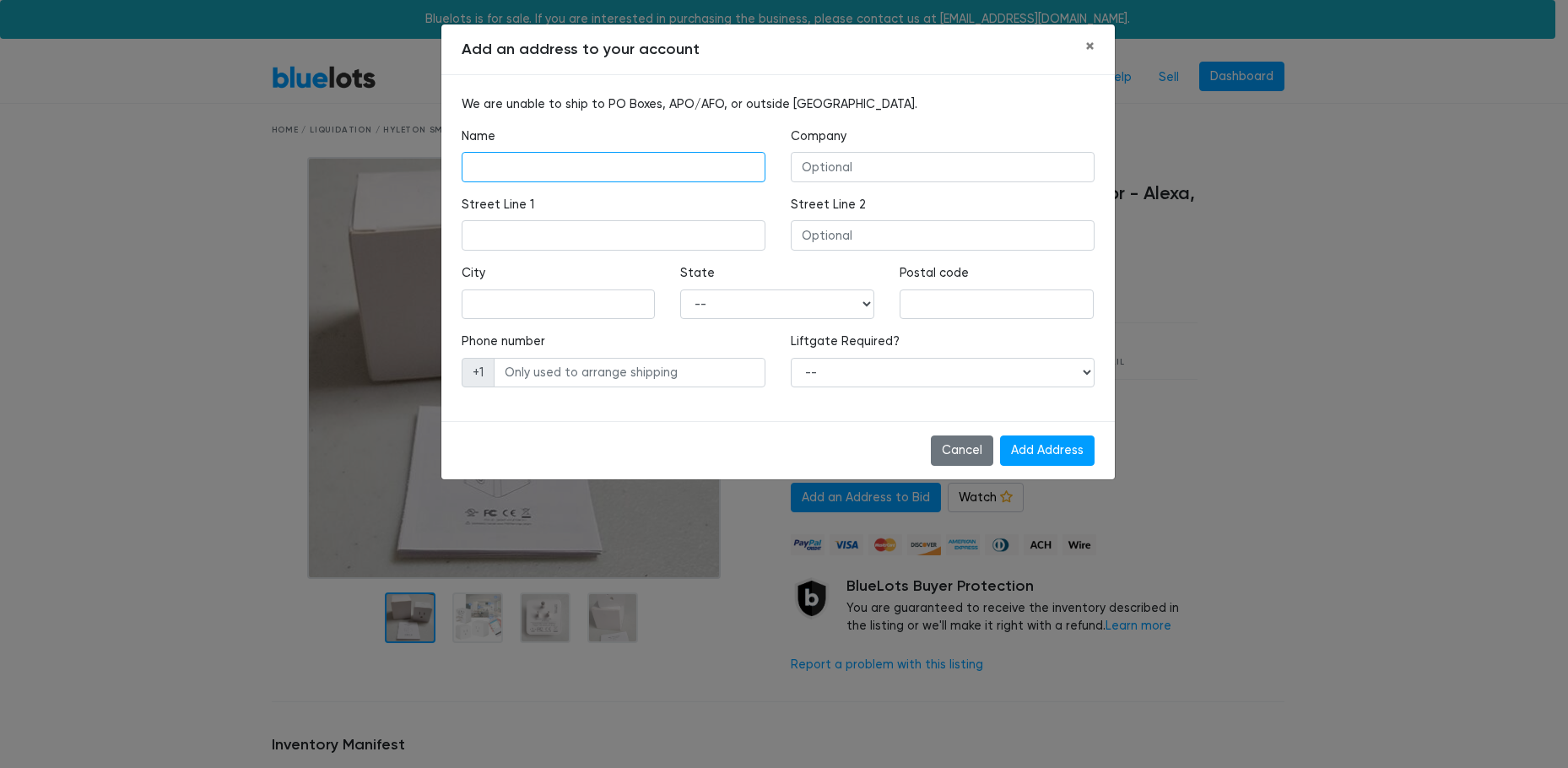
click at [579, 166] on input "text" at bounding box center [613, 167] width 304 height 31
type input "We innoworks"
type input "6517 Eaglestone Drive"
type input "McKinney"
select select "TX"
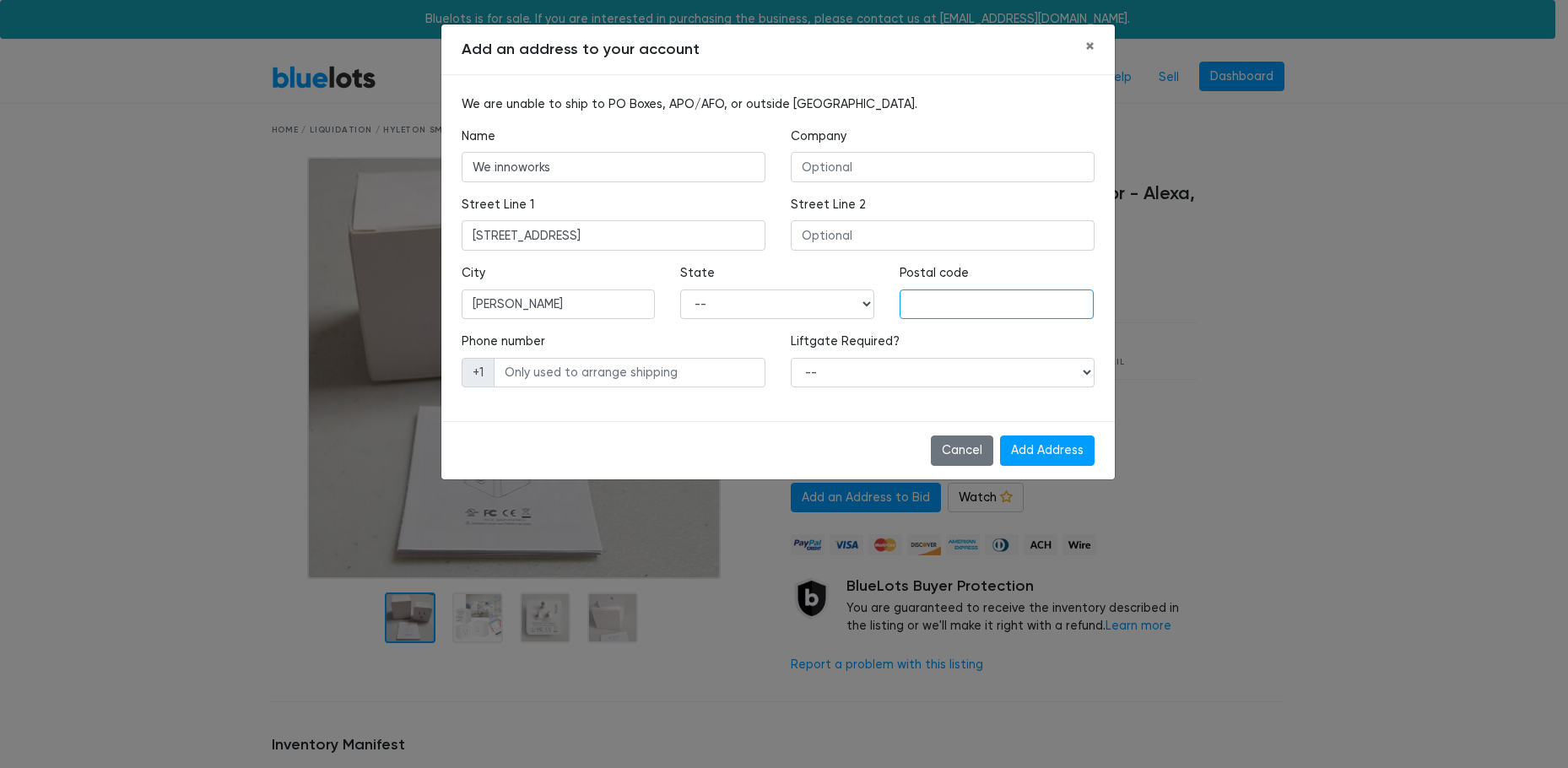
type input "75070"
type input "9496830888"
drag, startPoint x: 558, startPoint y: 166, endPoint x: 326, endPoint y: 167, distance: 232.0
click at [331, 166] on div "Add an address to your account × We are unable to ship to PO Boxes, APO/AFO, or…" at bounding box center [784, 384] width 1568 height 768
drag, startPoint x: 548, startPoint y: 174, endPoint x: 338, endPoint y: 179, distance: 210.1
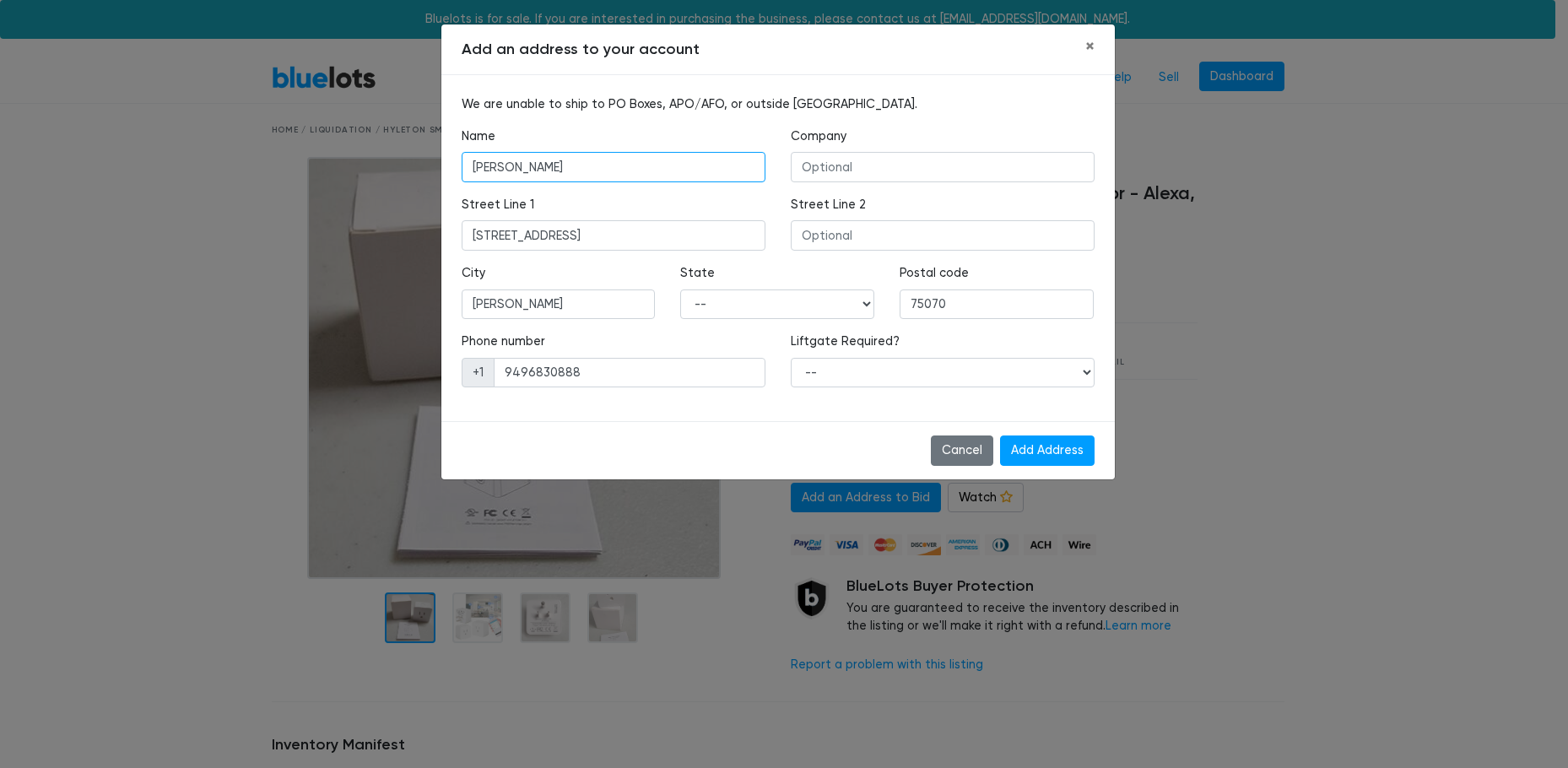
click at [347, 173] on div "Add an address to your account × We are unable to ship to PO Boxes, APO/AFO, or…" at bounding box center [784, 384] width 1568 height 768
type input "Win Chan"
drag, startPoint x: 656, startPoint y: 380, endPoint x: 336, endPoint y: 376, distance: 320.0
click at [336, 376] on div "Add an address to your account × We are unable to ship to PO Boxes, APO/AFO, or…" at bounding box center [784, 384] width 1568 height 768
click at [886, 375] on select "-- Yes No" at bounding box center [942, 373] width 304 height 31
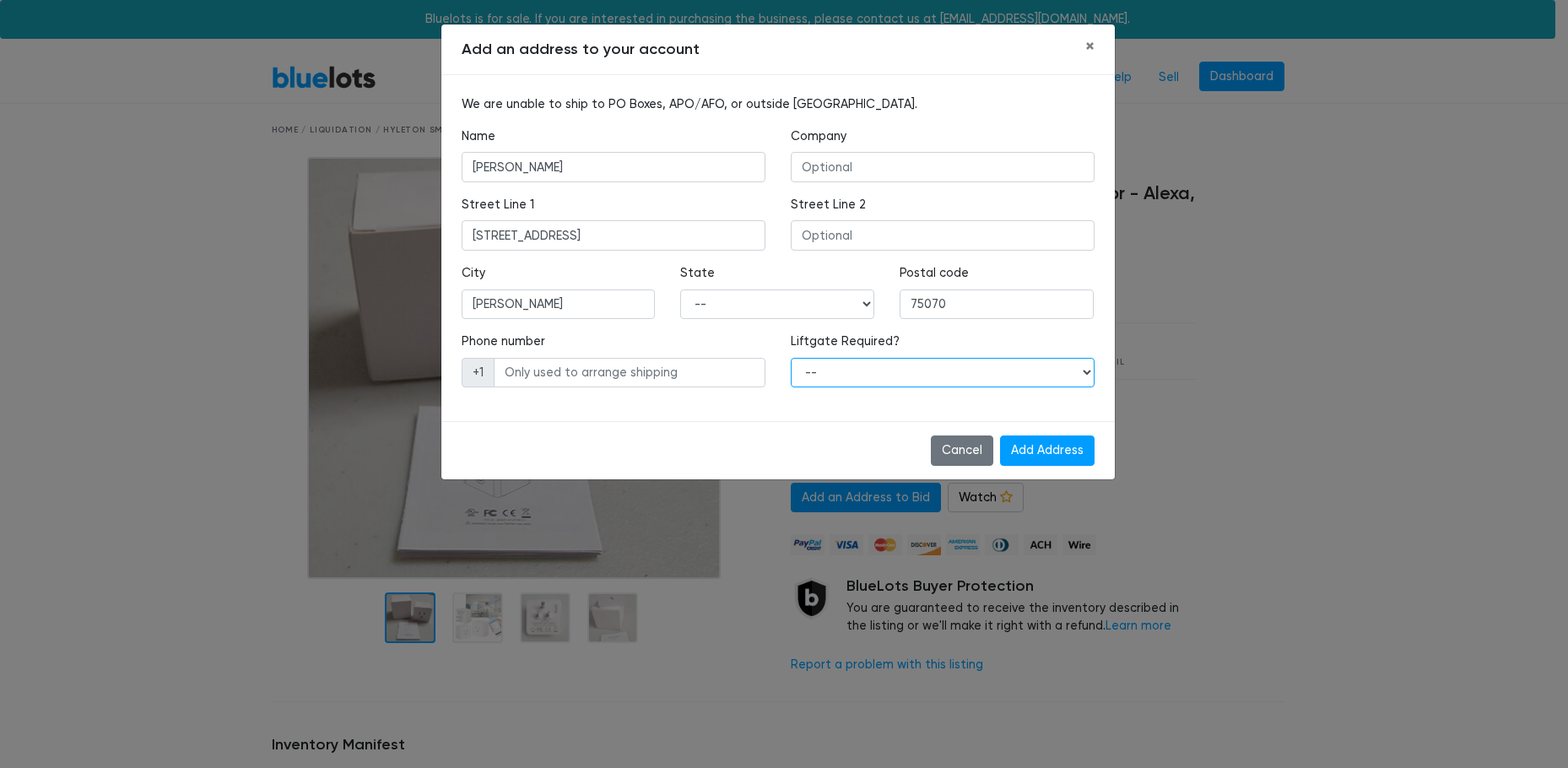
select select "0"
click at [790, 358] on select "-- Yes No" at bounding box center [942, 373] width 304 height 31
click at [1048, 450] on input "Add Address" at bounding box center [1047, 450] width 94 height 31
type input "9"
type input "8173698755"
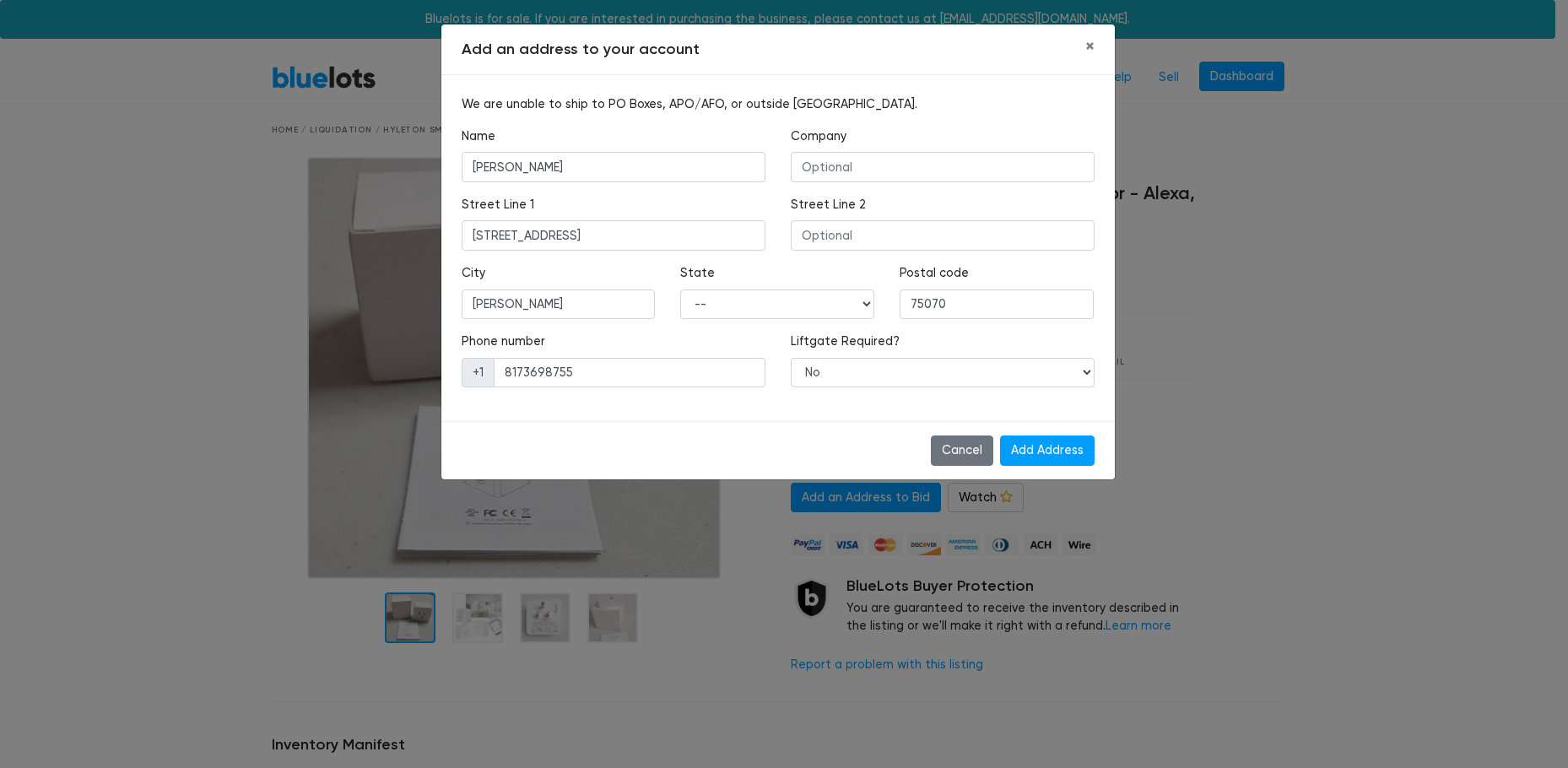
click at [1049, 445] on input "Add Address" at bounding box center [1047, 450] width 94 height 31
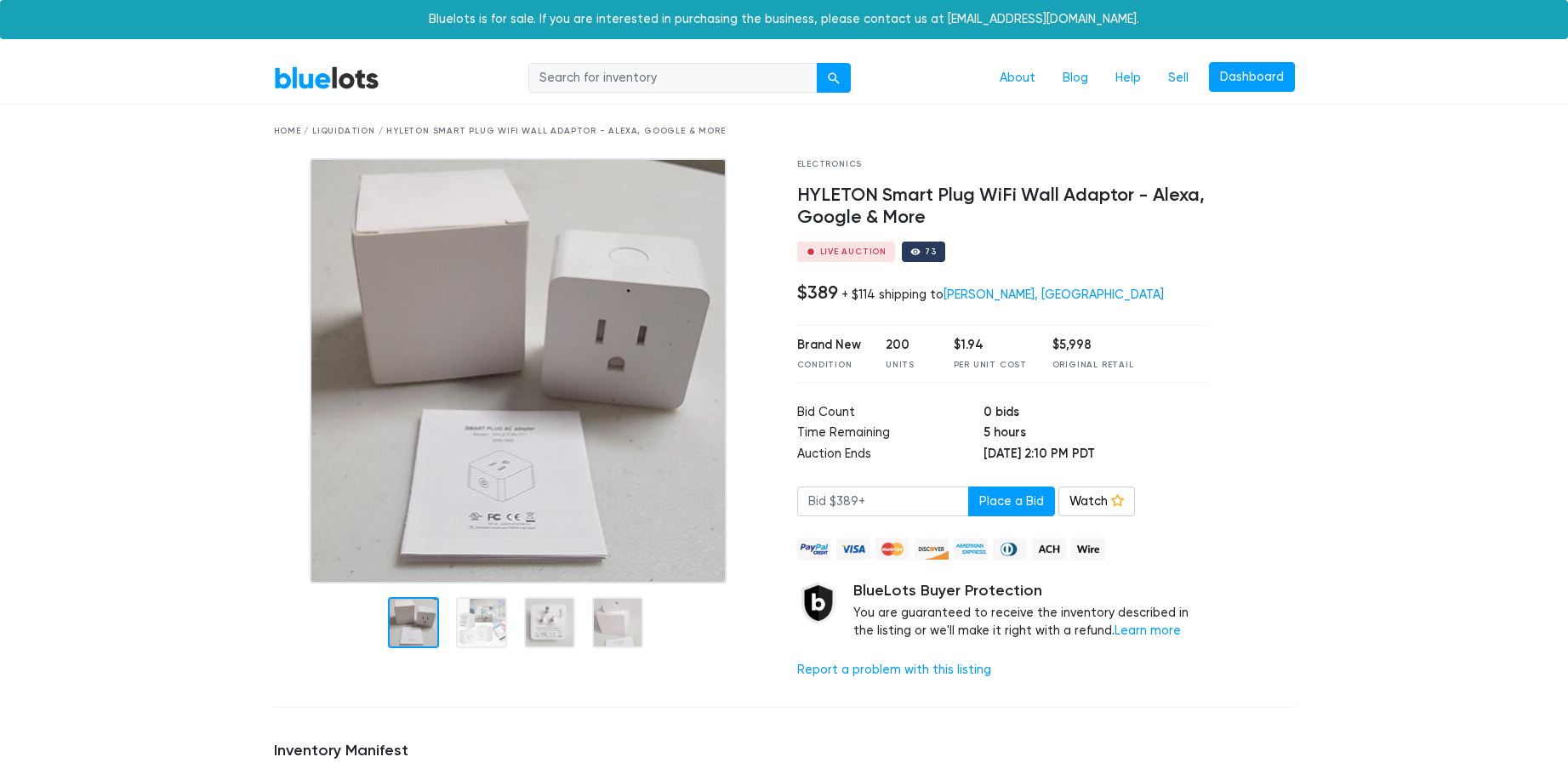
click at [1174, 442] on td "5 hours" at bounding box center [1094, 435] width 224 height 21
click at [971, 295] on link "[PERSON_NAME], [GEOGRAPHIC_DATA]" at bounding box center [1053, 294] width 220 height 15
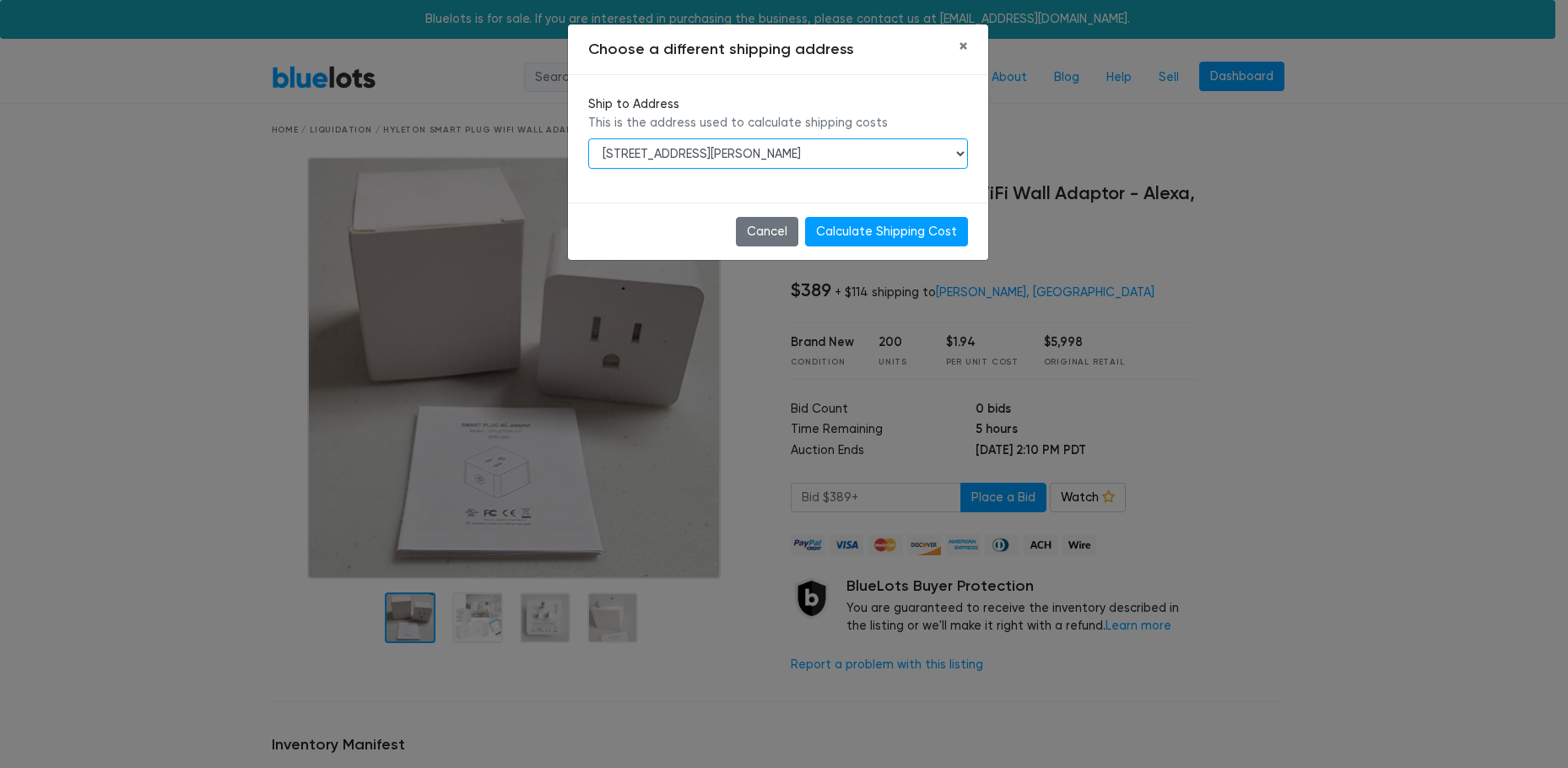
click at [855, 152] on select "[STREET_ADDRESS][PERSON_NAME]" at bounding box center [778, 154] width 379 height 31
click at [762, 222] on button "Cancel" at bounding box center [766, 232] width 63 height 31
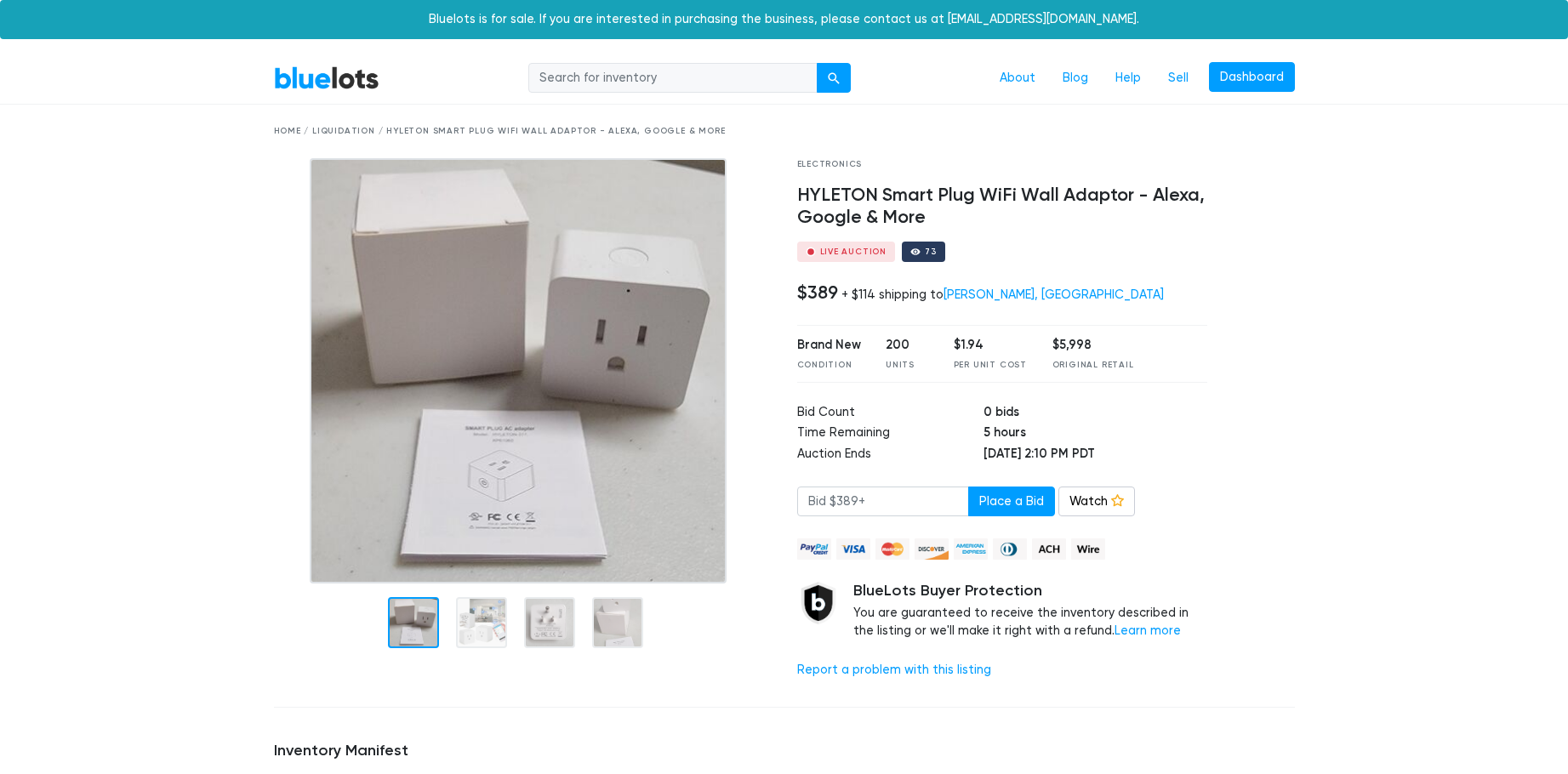
scroll to position [596, 0]
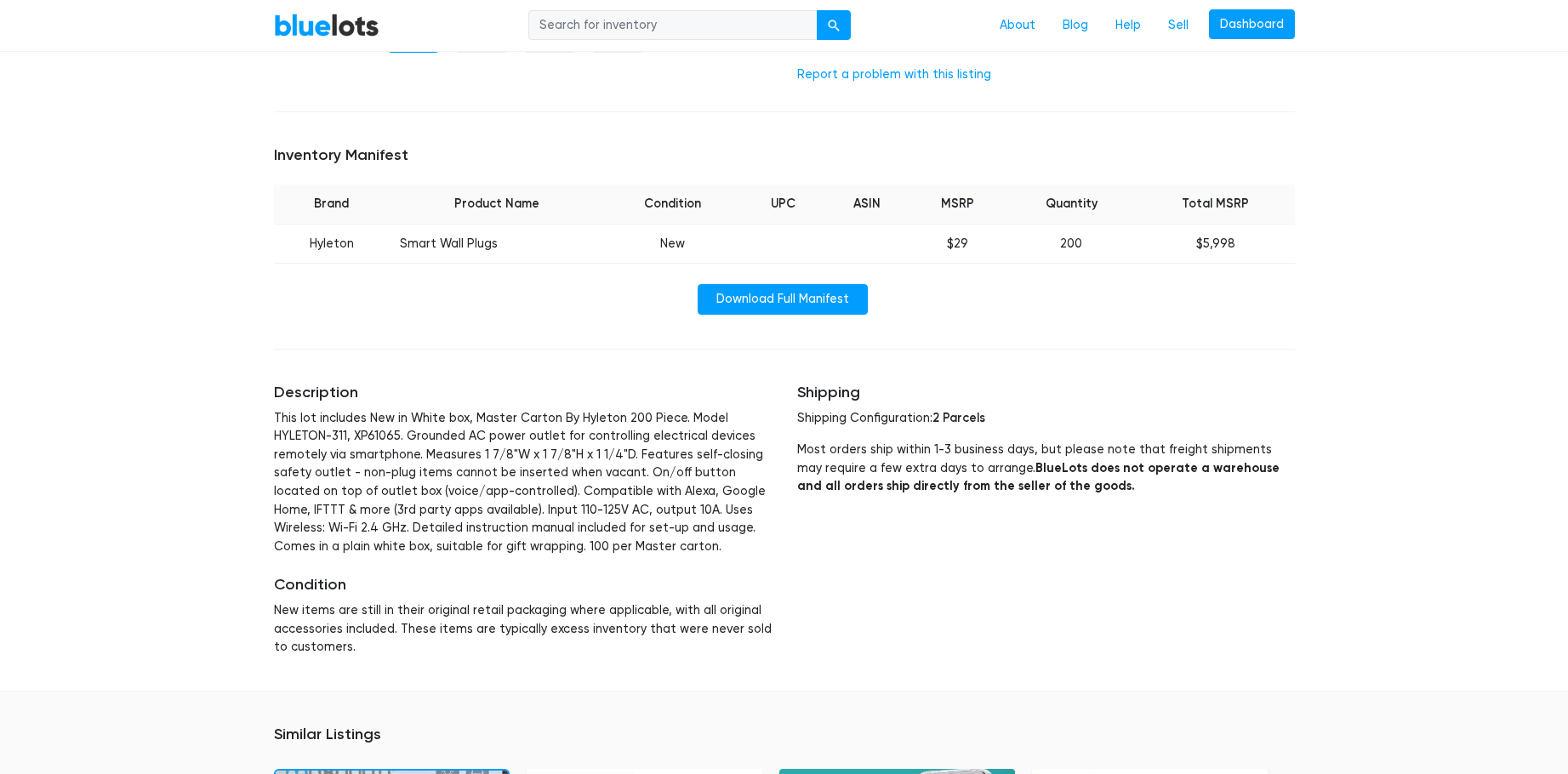
click at [907, 563] on div "Shipping Shipping Configuration: 2 Parcels Most orders ship within 1-3 business…" at bounding box center [1045, 519] width 523 height 313
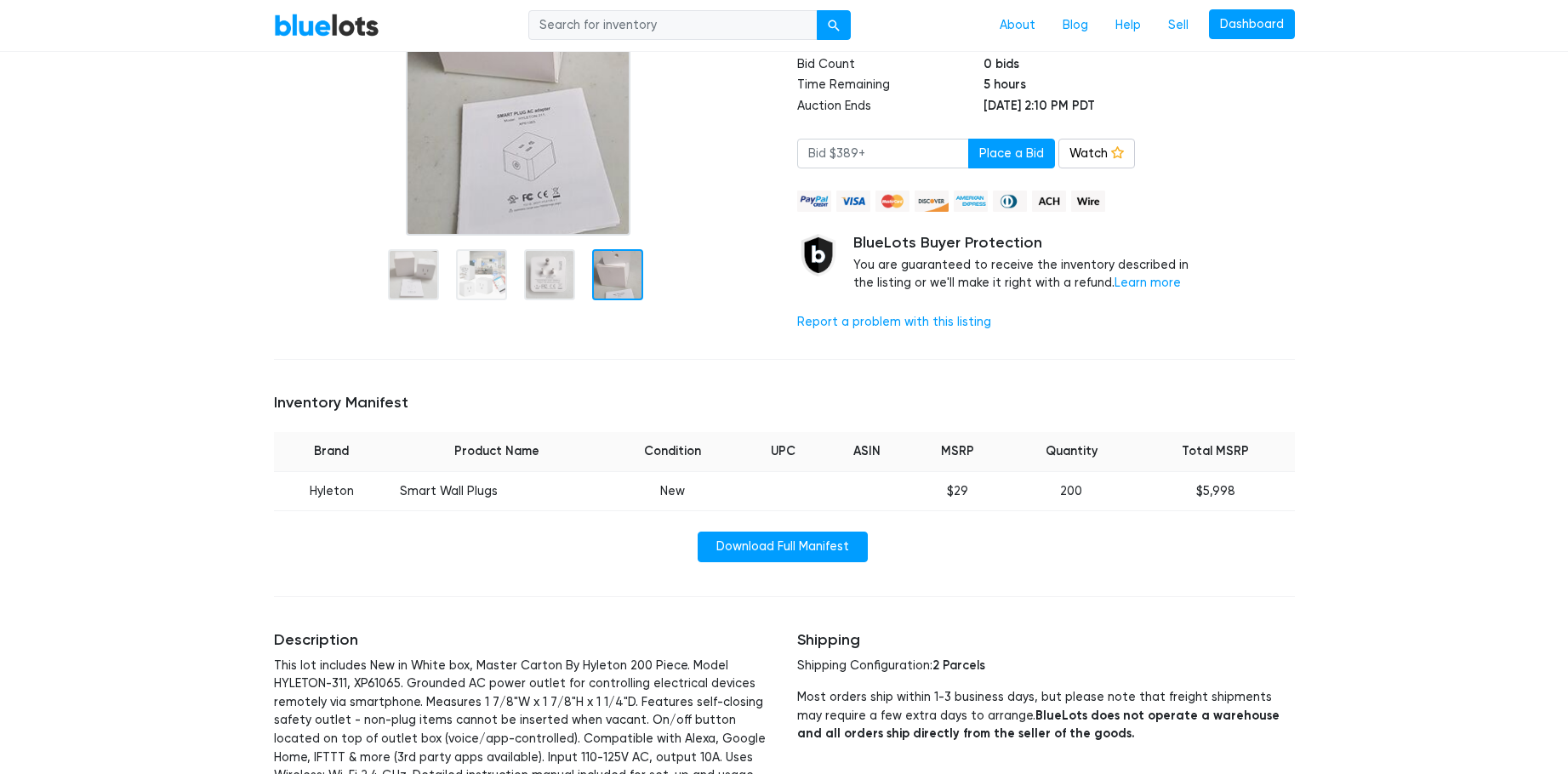
scroll to position [0, 0]
